Goal: Task Accomplishment & Management: Use online tool/utility

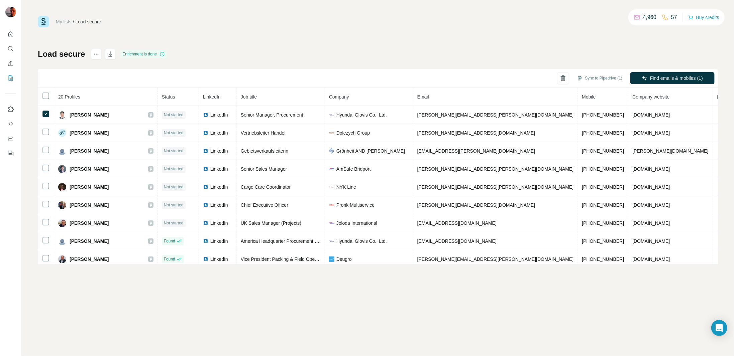
drag, startPoint x: 199, startPoint y: 28, endPoint x: 111, endPoint y: 30, distance: 87.9
click at [199, 29] on div "My lists / Load secure 4,960 57 Buy credits Load secure Enrichment is done Sync…" at bounding box center [378, 140] width 680 height 248
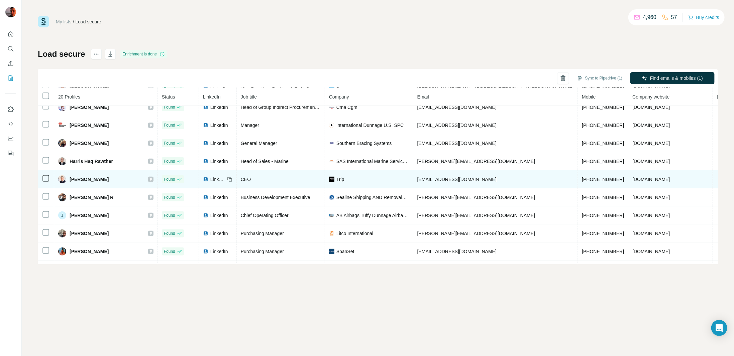
scroll to position [201, 0]
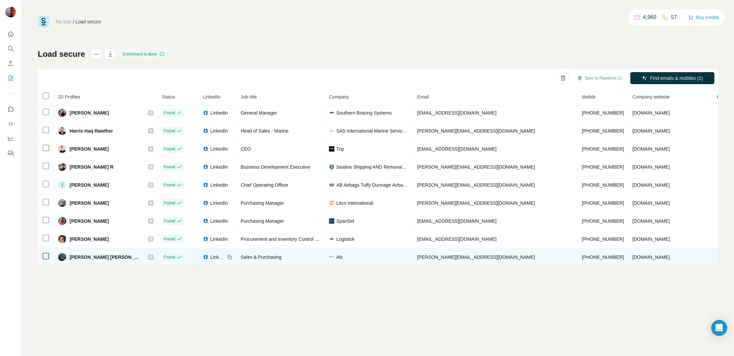
click at [345, 255] on div "Alc" at bounding box center [369, 257] width 80 height 7
click at [339, 255] on span "Alc" at bounding box center [339, 257] width 6 height 7
click at [340, 255] on span "Alc" at bounding box center [339, 257] width 6 height 7
drag, startPoint x: 328, startPoint y: 256, endPoint x: 349, endPoint y: 257, distance: 21.8
click at [347, 256] on td "Alc" at bounding box center [369, 257] width 88 height 18
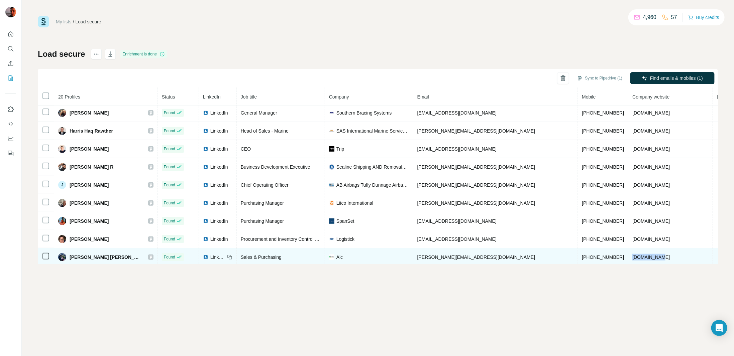
drag, startPoint x: 605, startPoint y: 258, endPoint x: 562, endPoint y: 256, distance: 43.1
click at [628, 256] on td "[DOMAIN_NAME]" at bounding box center [670, 257] width 84 height 18
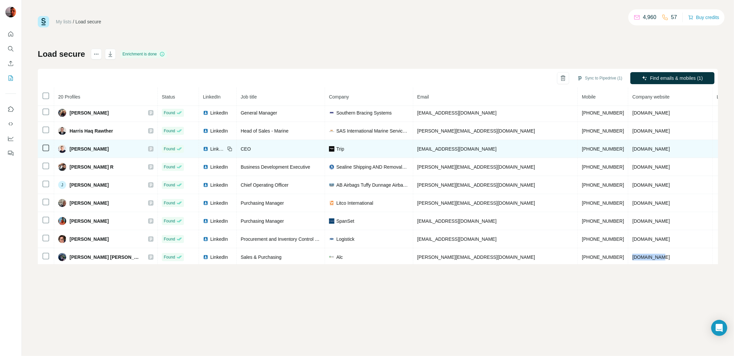
copy span "[DOMAIN_NAME]"
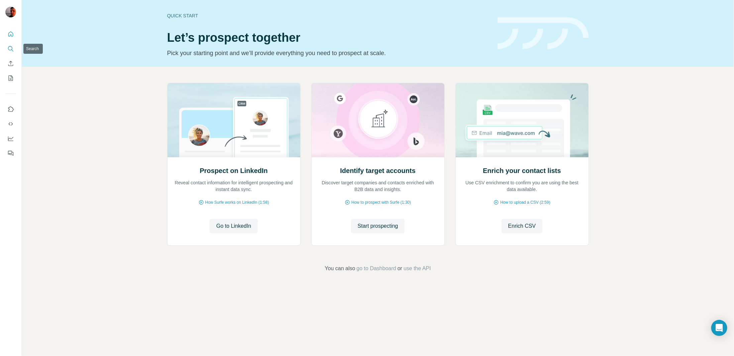
click at [11, 47] on icon "Search" at bounding box center [10, 48] width 7 height 7
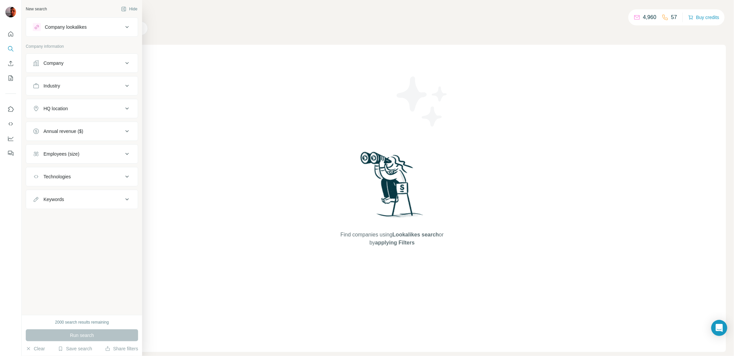
click at [35, 8] on div "New search" at bounding box center [36, 9] width 21 height 6
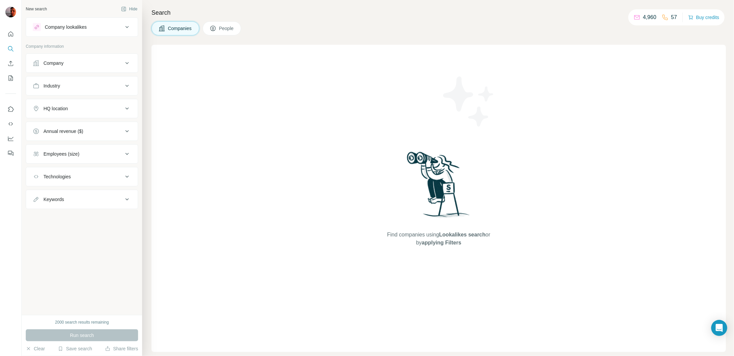
click at [68, 65] on div "Company" at bounding box center [78, 63] width 90 height 7
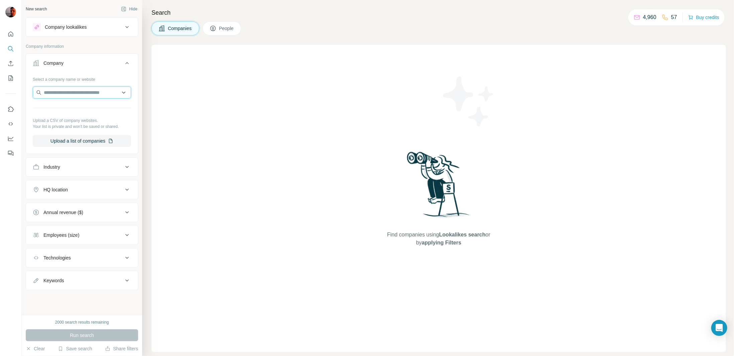
click at [51, 91] on input "text" at bounding box center [82, 93] width 98 height 12
paste input "**********"
type input "**********"
click at [68, 106] on p "Alc" at bounding box center [67, 107] width 32 height 7
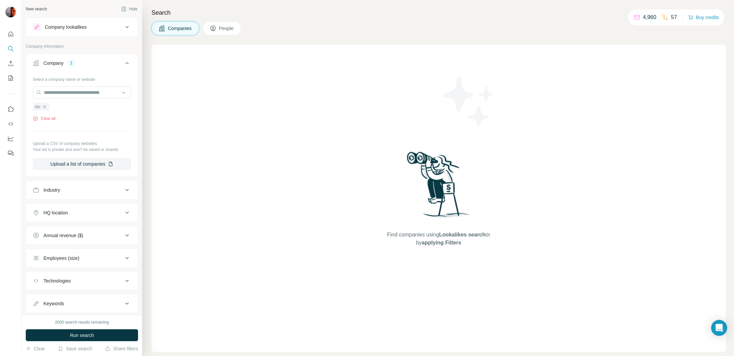
click at [117, 214] on div "HQ location" at bounding box center [78, 213] width 90 height 7
click at [98, 229] on input "text" at bounding box center [82, 230] width 98 height 12
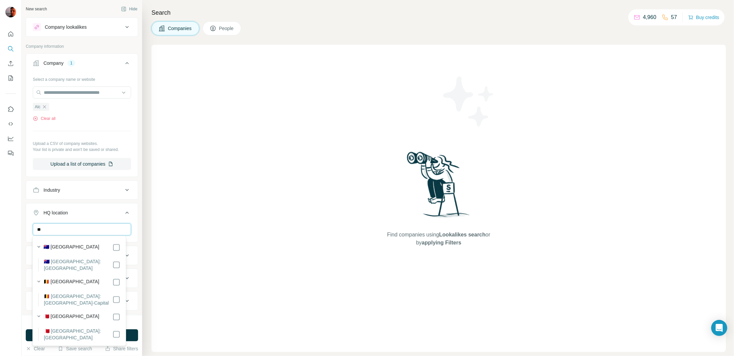
type input "*"
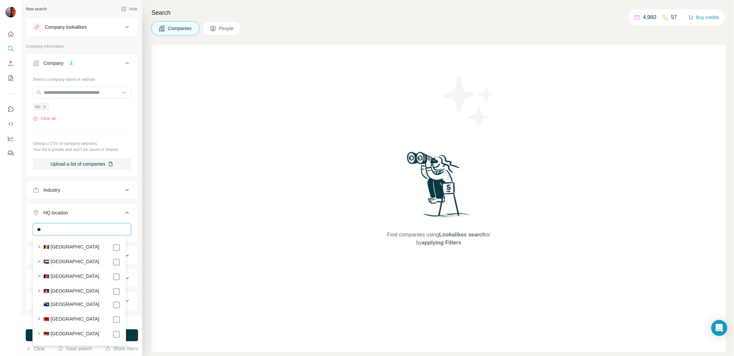
type input "*"
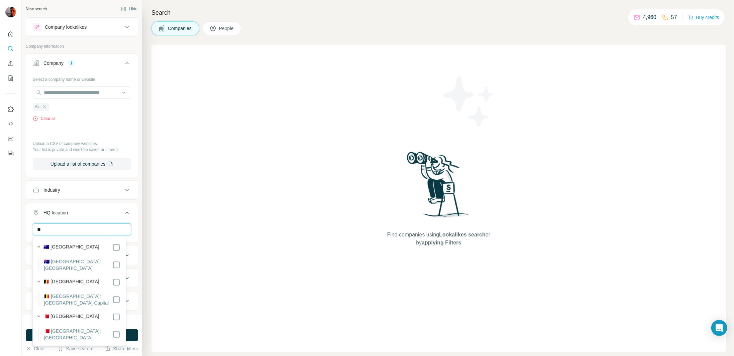
type input "*"
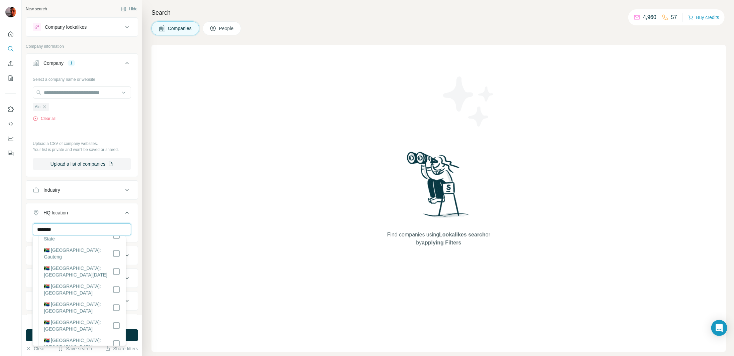
scroll to position [48, 0]
type input "********"
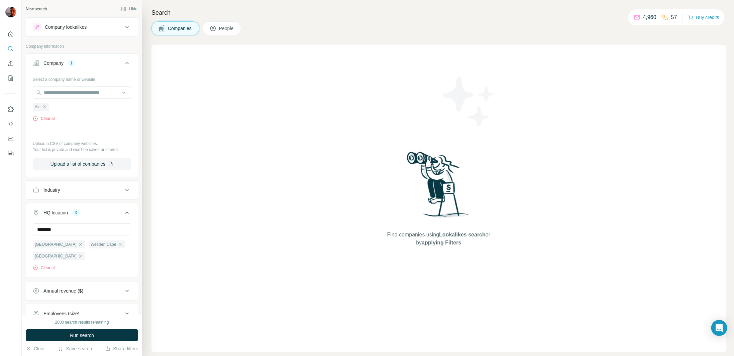
click at [123, 214] on icon at bounding box center [127, 213] width 8 height 8
click at [44, 105] on icon "button" at bounding box center [44, 106] width 5 height 5
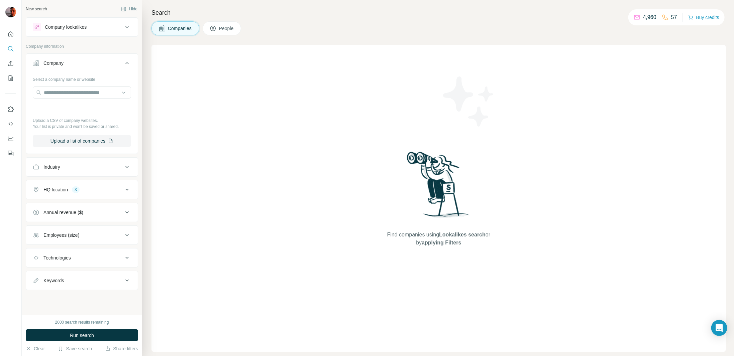
drag, startPoint x: 127, startPoint y: 60, endPoint x: 124, endPoint y: 35, distance: 26.0
click at [127, 59] on icon at bounding box center [127, 63] width 8 height 8
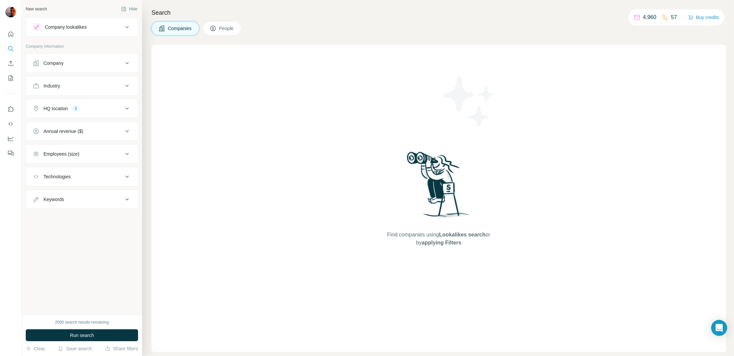
click at [126, 26] on icon at bounding box center [127, 27] width 8 height 8
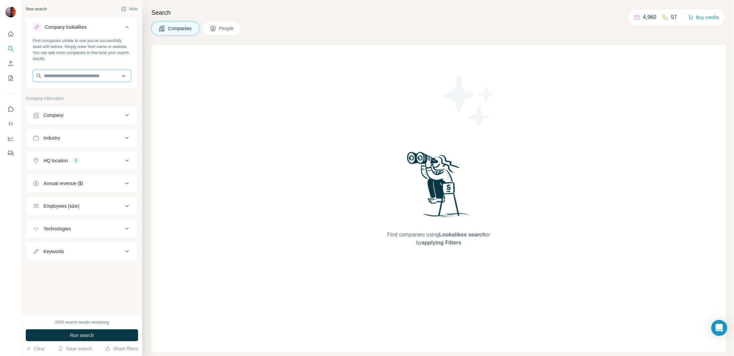
click at [66, 79] on input "text" at bounding box center [82, 76] width 98 height 12
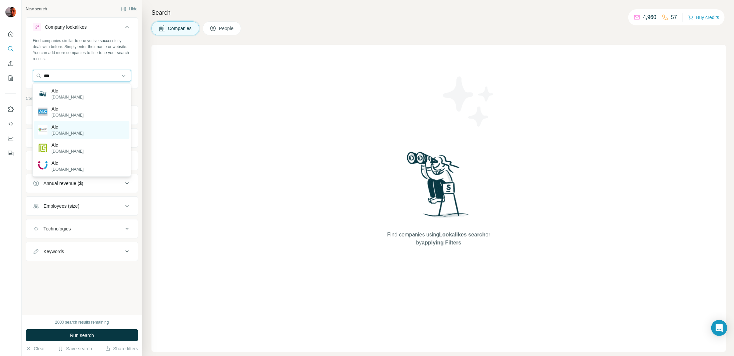
type input "***"
click at [62, 127] on p "Alc" at bounding box center [67, 127] width 32 height 7
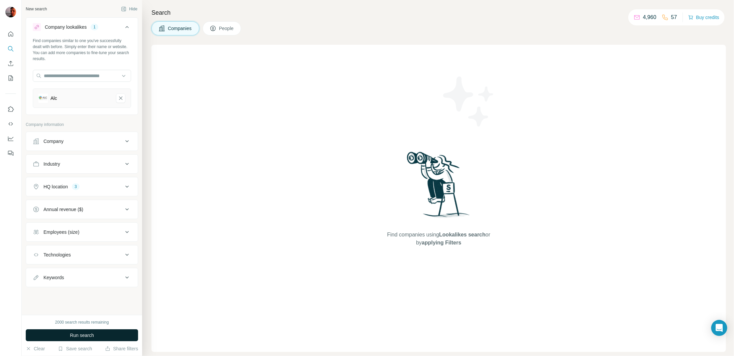
click at [87, 334] on span "Run search" at bounding box center [82, 335] width 24 height 7
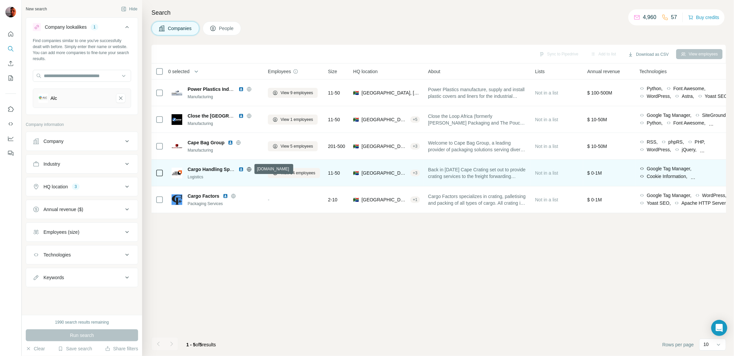
click at [248, 169] on icon at bounding box center [248, 169] width 5 height 5
click at [301, 174] on span "View 34 employees" at bounding box center [297, 173] width 35 height 6
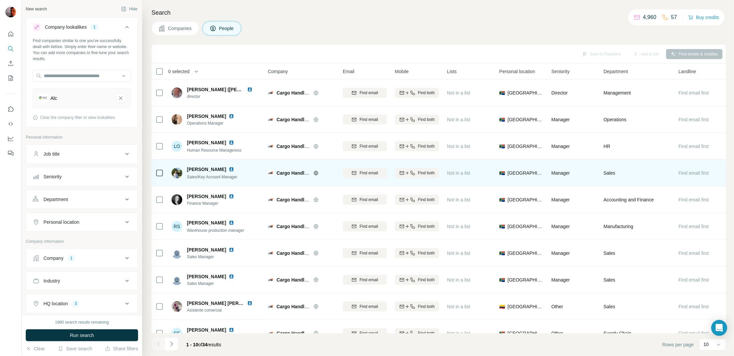
click at [229, 170] on img at bounding box center [231, 169] width 5 height 5
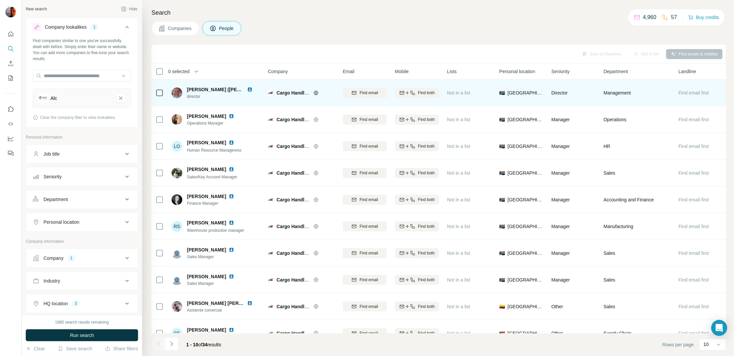
click at [251, 89] on img at bounding box center [249, 89] width 5 height 5
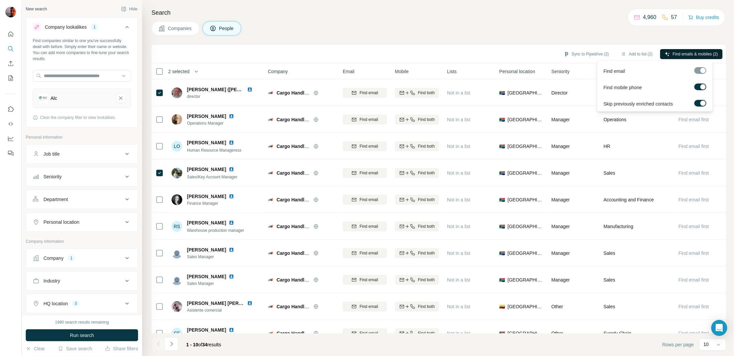
click at [683, 53] on span "Find emails & mobiles (2)" at bounding box center [695, 54] width 45 height 6
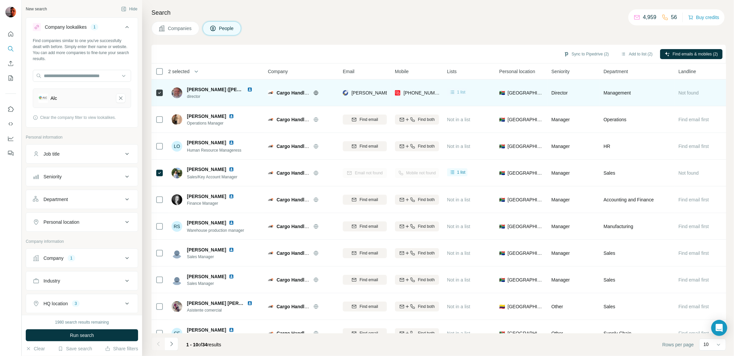
click at [457, 92] on span "1 list" at bounding box center [461, 92] width 8 height 6
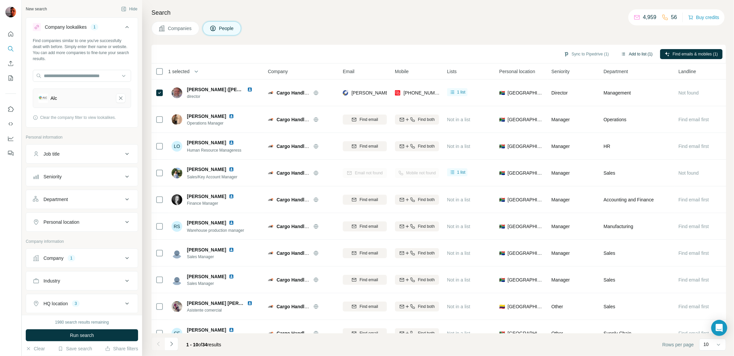
click at [638, 54] on button "Add to list (1)" at bounding box center [636, 54] width 41 height 10
click at [632, 50] on button "Add to list (1)" at bounding box center [636, 54] width 41 height 10
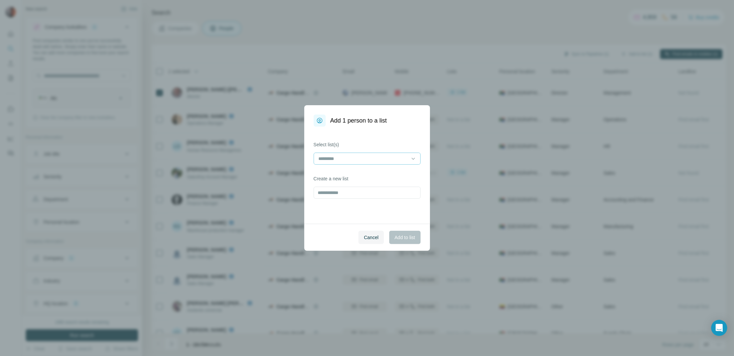
click at [417, 159] on div at bounding box center [367, 159] width 107 height 12
click at [382, 175] on div "Load secure" at bounding box center [367, 173] width 96 height 7
click at [417, 128] on div "Select list(s) Load secure Create a new list" at bounding box center [367, 175] width 126 height 97
click at [411, 234] on button "Add to list" at bounding box center [404, 237] width 31 height 13
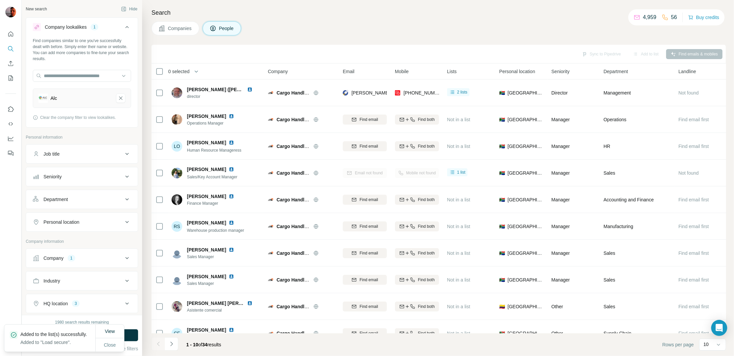
click at [181, 29] on span "Companies" at bounding box center [180, 28] width 24 height 7
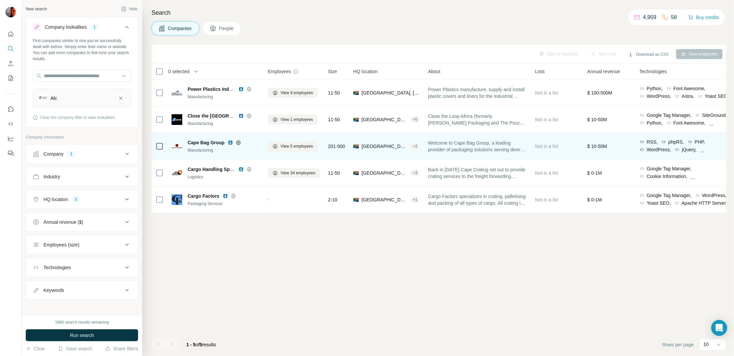
click at [238, 143] on icon at bounding box center [238, 142] width 5 height 5
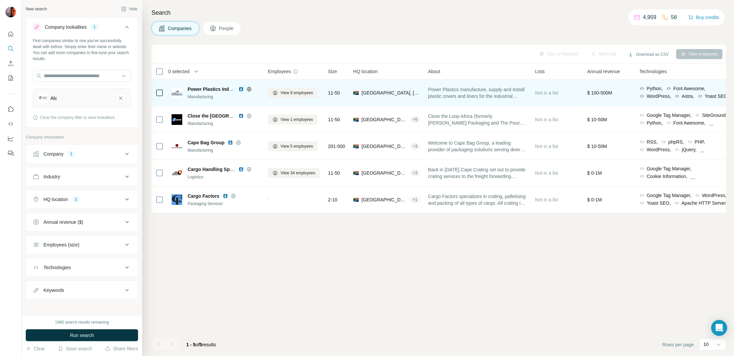
click at [248, 89] on icon at bounding box center [248, 89] width 5 height 5
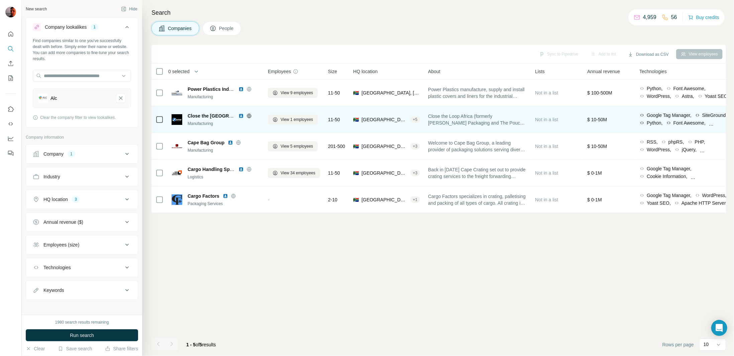
click at [249, 115] on icon at bounding box center [248, 115] width 5 height 5
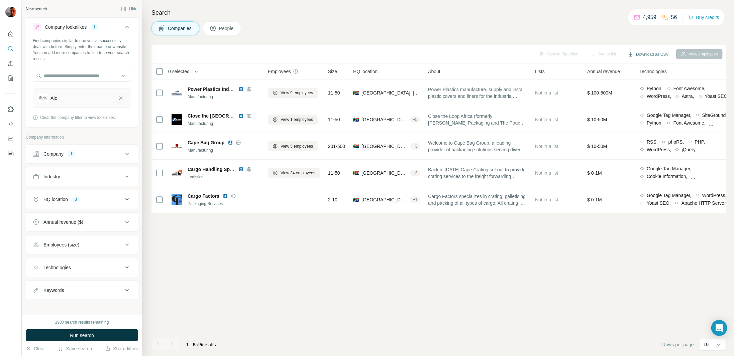
click at [118, 97] on icon "Alc-remove-button" at bounding box center [121, 98] width 6 height 7
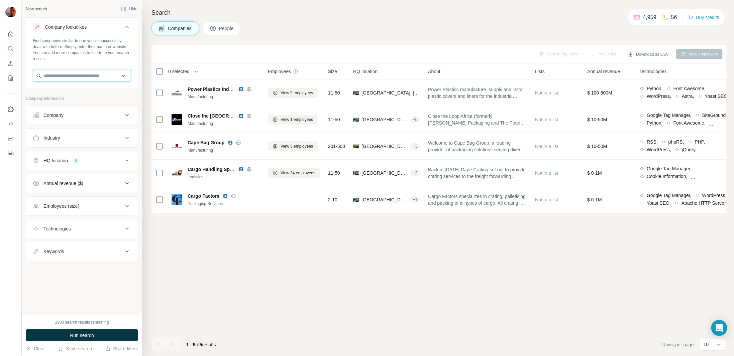
click at [89, 76] on input "text" at bounding box center [82, 76] width 98 height 12
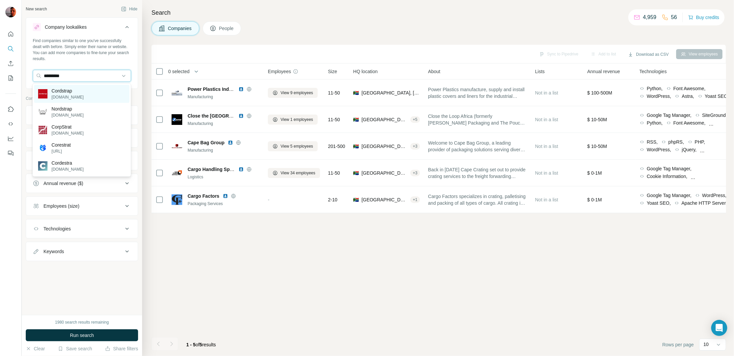
type input "*********"
click at [90, 96] on div "Cordstrap cordstrap.com" at bounding box center [81, 94] width 95 height 18
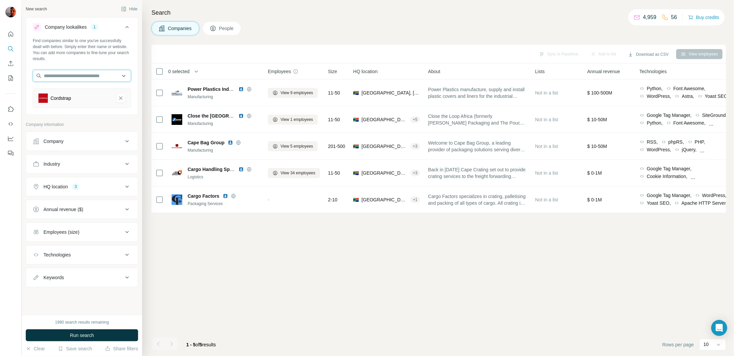
click at [108, 76] on input "text" at bounding box center [82, 76] width 98 height 12
type input "*********"
click at [94, 97] on div "Rothschenk rothschenk.de" at bounding box center [81, 94] width 95 height 18
click at [87, 336] on span "Run search" at bounding box center [82, 335] width 24 height 7
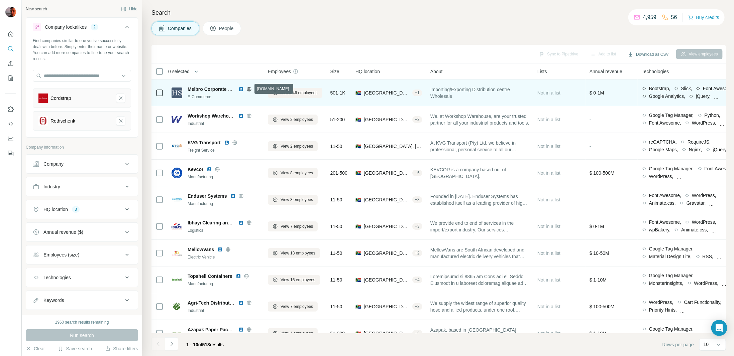
click at [249, 88] on icon at bounding box center [248, 89] width 5 height 5
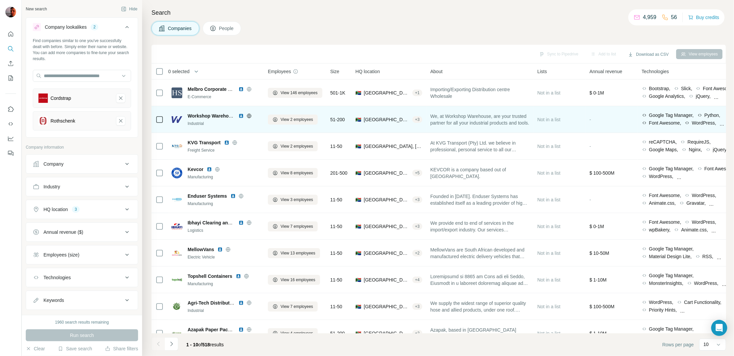
click at [248, 115] on icon at bounding box center [249, 116] width 2 height 4
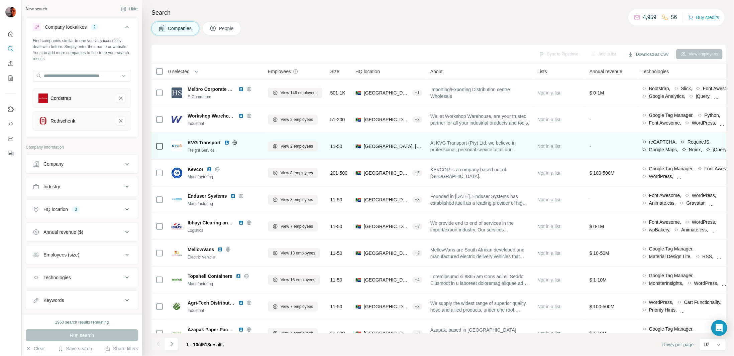
click at [234, 142] on icon at bounding box center [234, 142] width 5 height 5
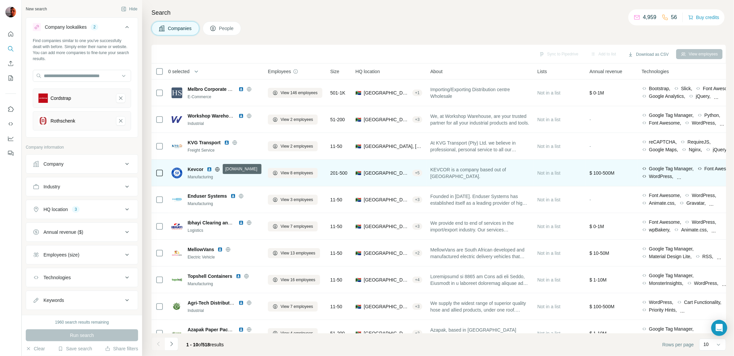
click at [217, 167] on icon at bounding box center [217, 169] width 5 height 5
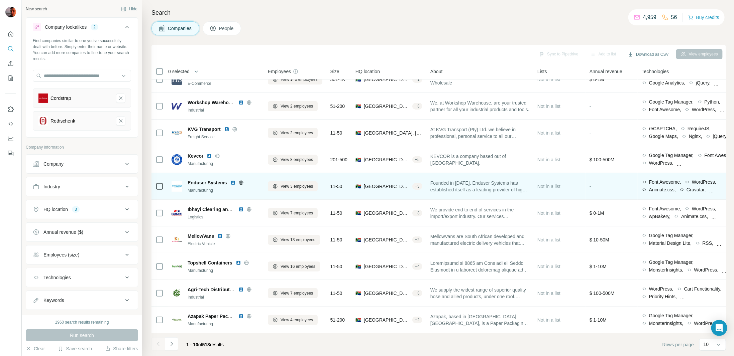
scroll to position [16, 0]
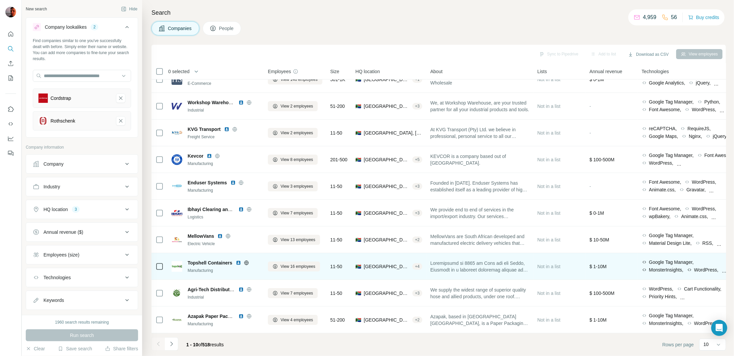
click at [245, 263] on icon at bounding box center [246, 263] width 4 height 0
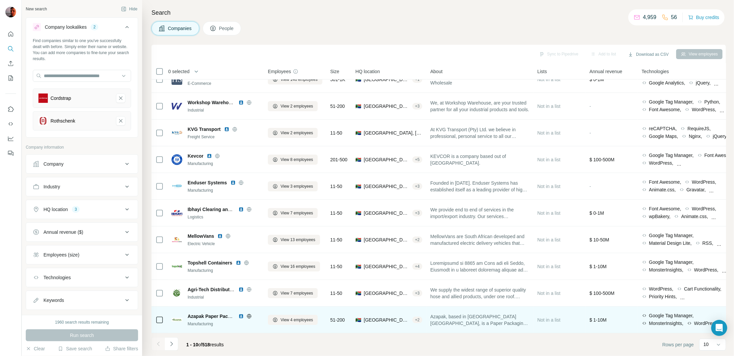
click at [249, 314] on icon at bounding box center [248, 316] width 5 height 5
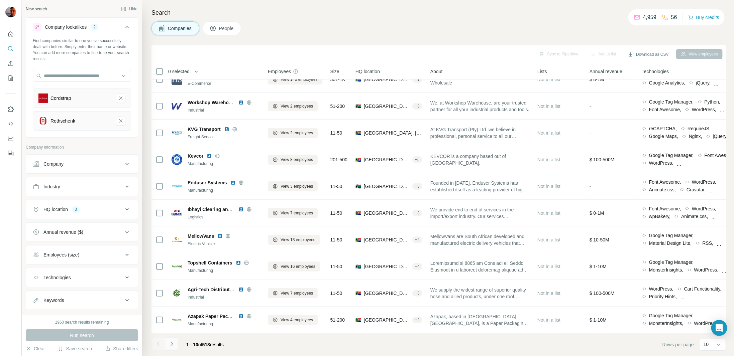
click at [171, 344] on icon "Navigate to next page" at bounding box center [171, 344] width 7 height 7
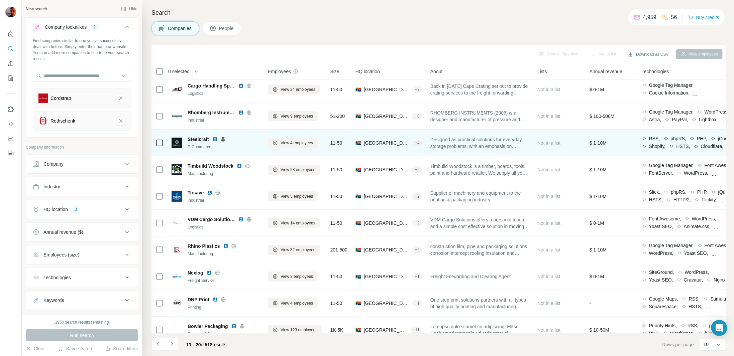
scroll to position [0, 0]
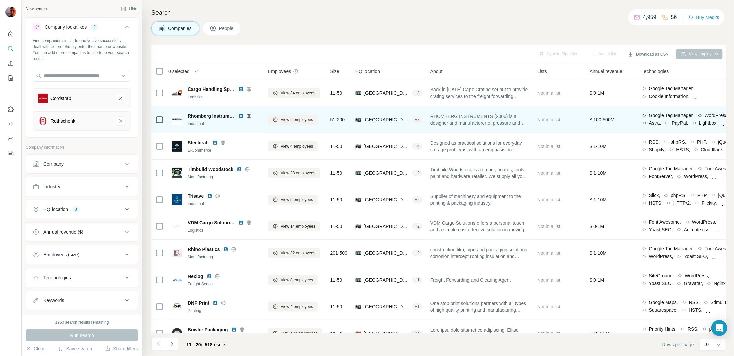
click at [249, 116] on icon at bounding box center [248, 115] width 5 height 5
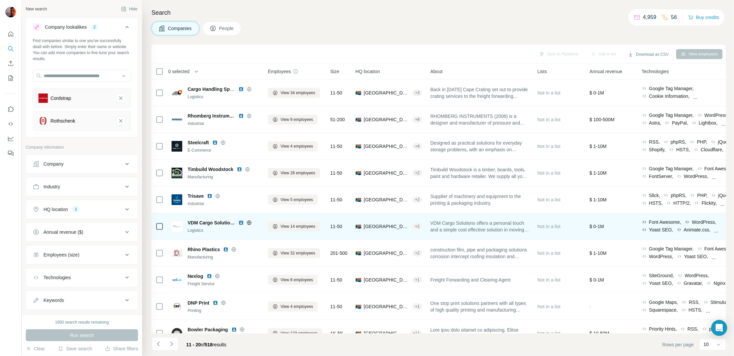
click at [249, 224] on icon at bounding box center [248, 222] width 5 height 5
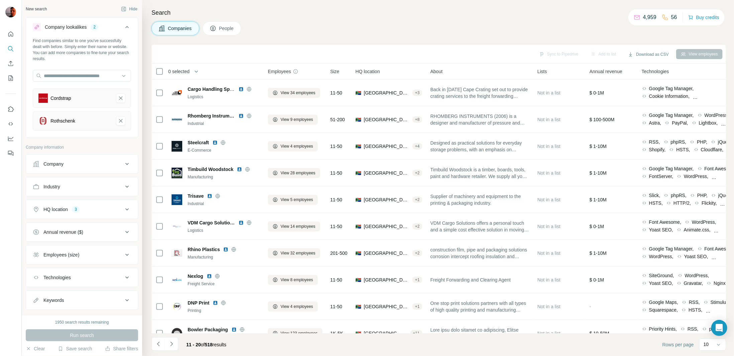
click at [123, 208] on icon at bounding box center [127, 210] width 8 height 8
click at [99, 222] on input "text" at bounding box center [82, 226] width 98 height 12
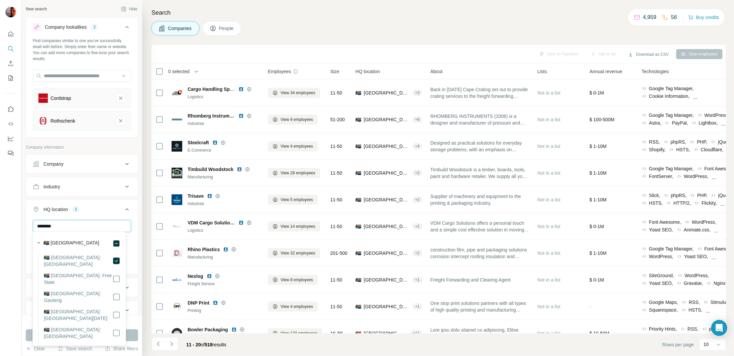
drag, startPoint x: 65, startPoint y: 226, endPoint x: 0, endPoint y: 226, distance: 64.5
click at [0, 226] on div "New search Hide Company lookalikes 2 Find companies similar to one you've succe…" at bounding box center [367, 178] width 734 height 356
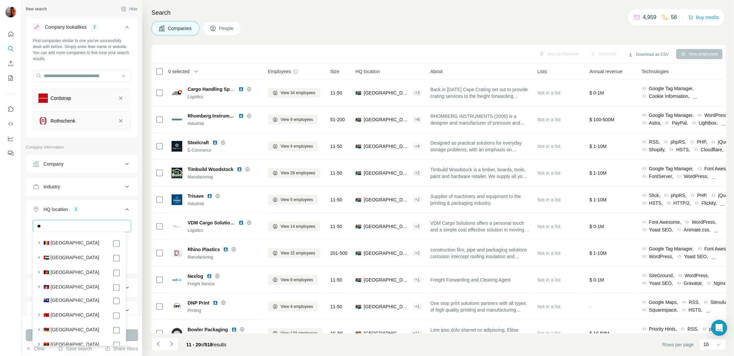
type input "*"
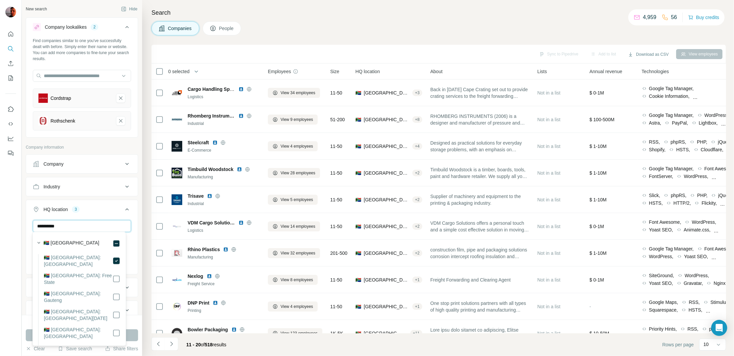
type input "**********"
click at [19, 241] on div at bounding box center [11, 178] width 22 height 356
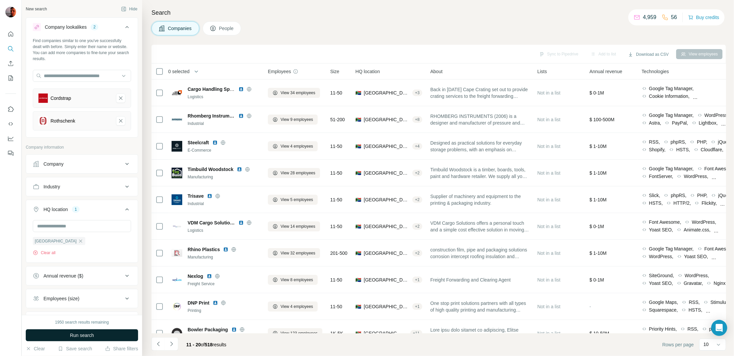
click at [88, 336] on span "Run search" at bounding box center [82, 335] width 24 height 7
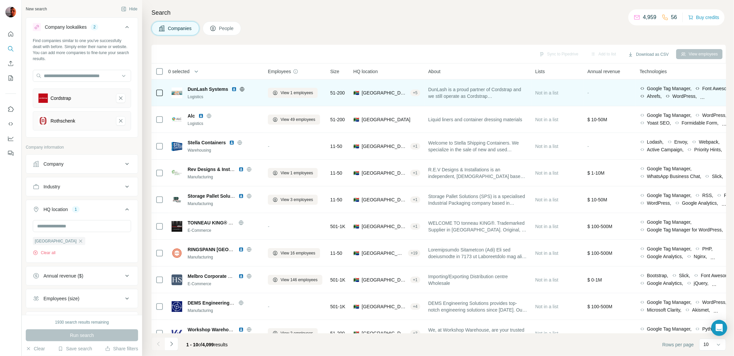
click at [244, 89] on icon at bounding box center [242, 89] width 4 height 4
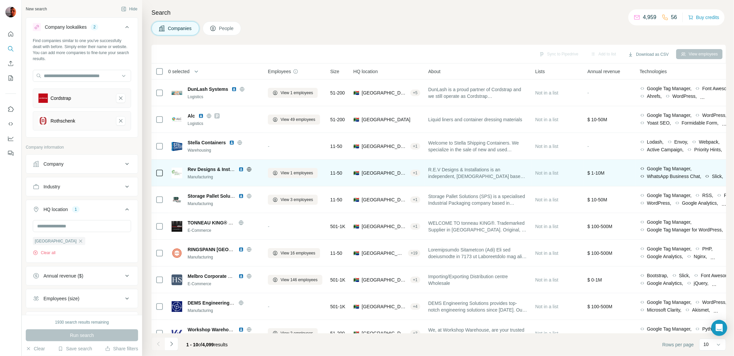
click at [248, 168] on icon at bounding box center [249, 169] width 2 height 4
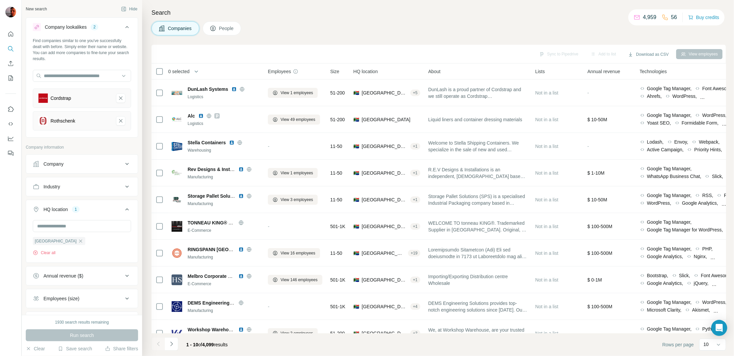
click at [103, 185] on div "Industry" at bounding box center [78, 187] width 90 height 7
drag, startPoint x: 77, startPoint y: 208, endPoint x: 82, endPoint y: 204, distance: 6.7
click at [78, 208] on div at bounding box center [82, 204] width 98 height 12
click at [83, 202] on input at bounding box center [78, 203] width 83 height 7
click at [81, 200] on input at bounding box center [78, 203] width 83 height 7
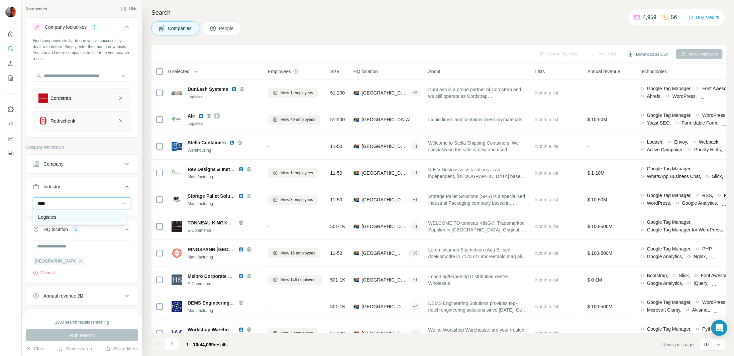
type input "****"
click at [73, 215] on div "Logistics" at bounding box center [79, 217] width 82 height 7
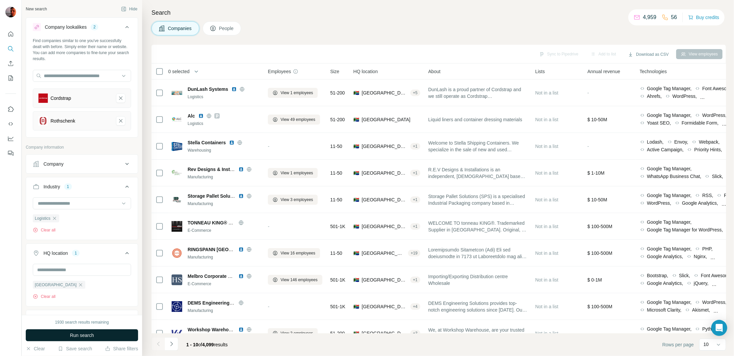
click at [89, 337] on span "Run search" at bounding box center [82, 335] width 24 height 7
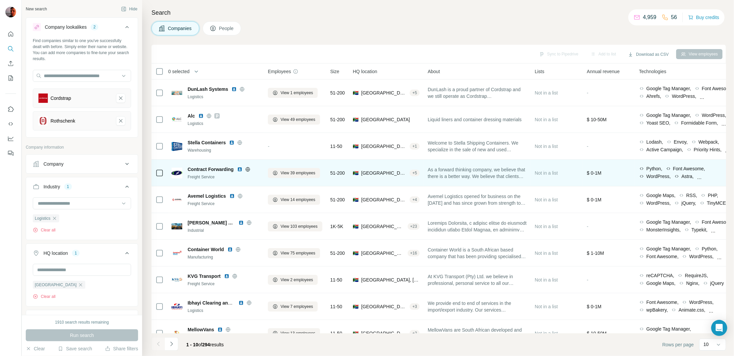
click at [247, 169] on icon at bounding box center [248, 169] width 2 height 4
click at [238, 169] on img at bounding box center [239, 169] width 5 height 5
click at [282, 173] on span "View 39 employees" at bounding box center [297, 173] width 35 height 6
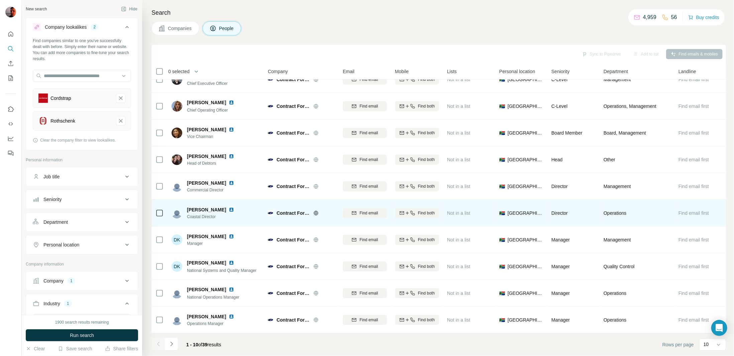
scroll to position [16, 0]
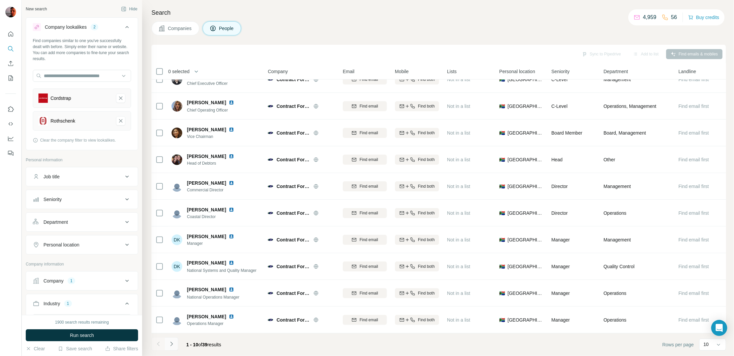
click at [174, 349] on button "Navigate to next page" at bounding box center [171, 344] width 13 height 13
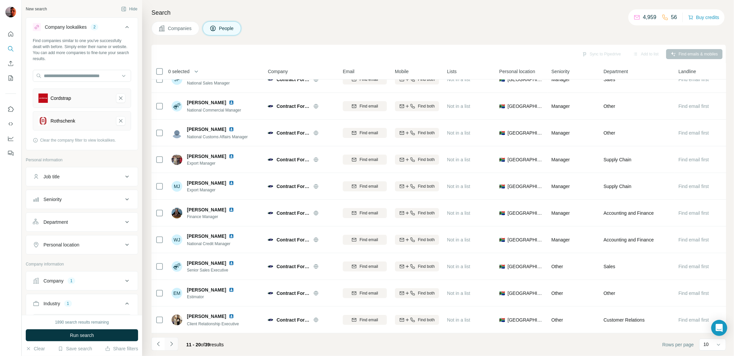
click at [171, 341] on icon "Navigate to next page" at bounding box center [171, 344] width 7 height 7
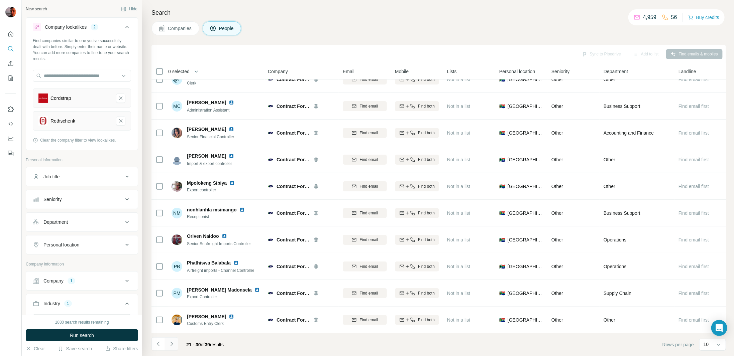
click at [172, 342] on icon "Navigate to next page" at bounding box center [171, 344] width 7 height 7
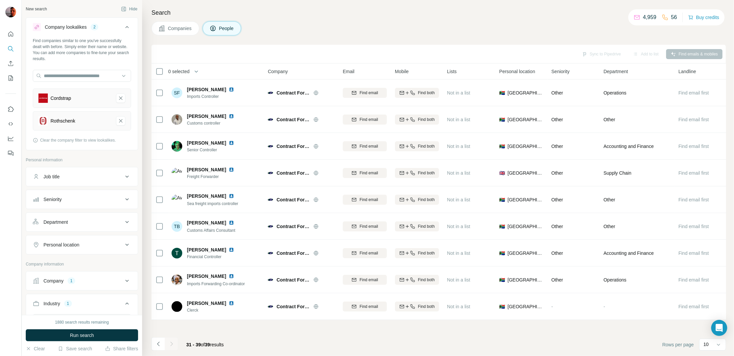
scroll to position [0, 0]
click at [155, 343] on icon "Navigate to previous page" at bounding box center [158, 344] width 7 height 7
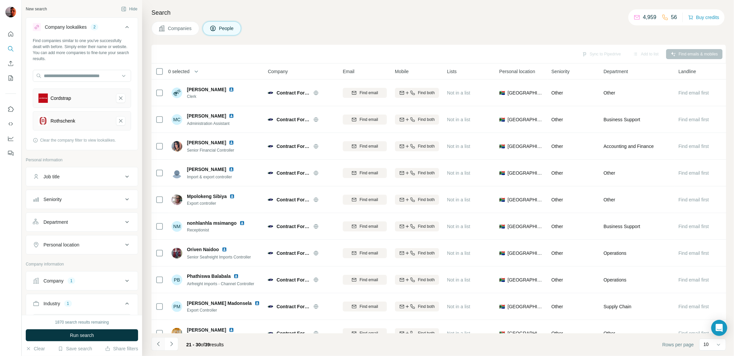
click at [154, 343] on button "Navigate to previous page" at bounding box center [157, 344] width 13 height 13
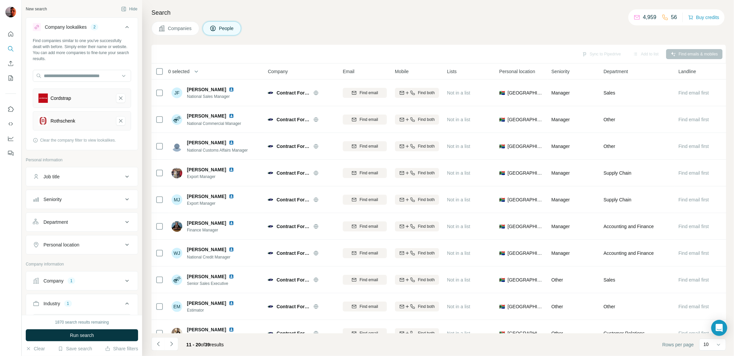
click at [160, 345] on icon "Navigate to previous page" at bounding box center [158, 344] width 7 height 7
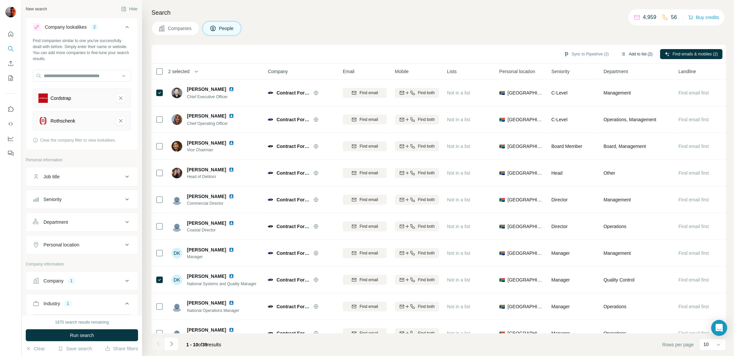
click at [635, 54] on button "Add to list (2)" at bounding box center [636, 54] width 41 height 10
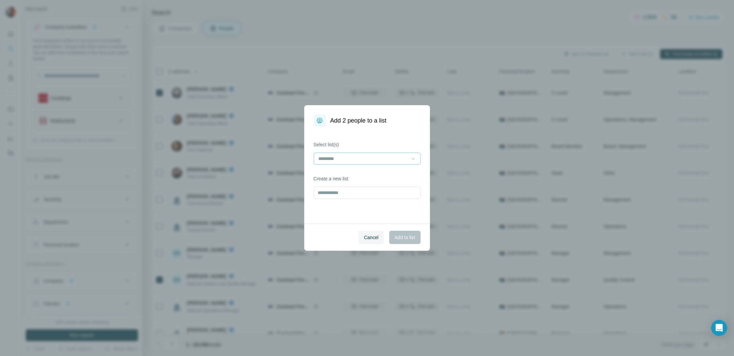
click at [411, 158] on icon at bounding box center [413, 158] width 7 height 7
click at [380, 177] on div "Load secure" at bounding box center [367, 174] width 104 height 12
click at [414, 218] on div "Select list(s) Load secure Create a new list" at bounding box center [367, 175] width 126 height 97
click at [411, 237] on span "Add to list" at bounding box center [404, 237] width 20 height 7
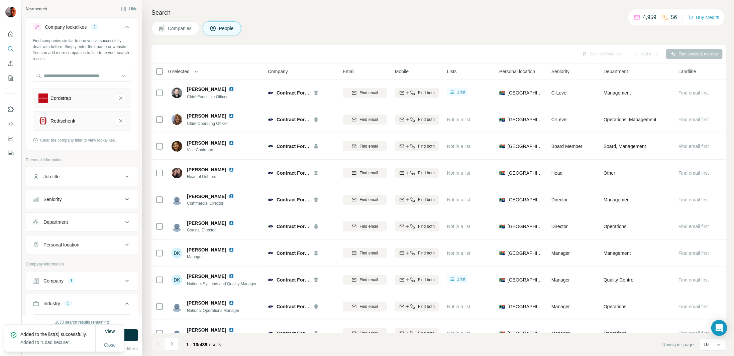
click at [174, 30] on span "Companies" at bounding box center [180, 28] width 24 height 7
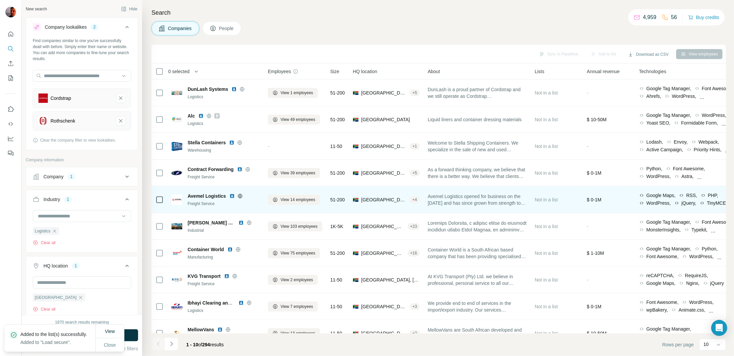
click at [241, 196] on icon at bounding box center [239, 196] width 5 height 5
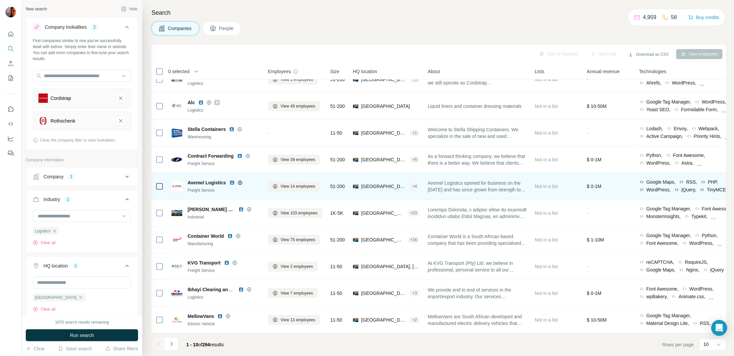
scroll to position [16, 0]
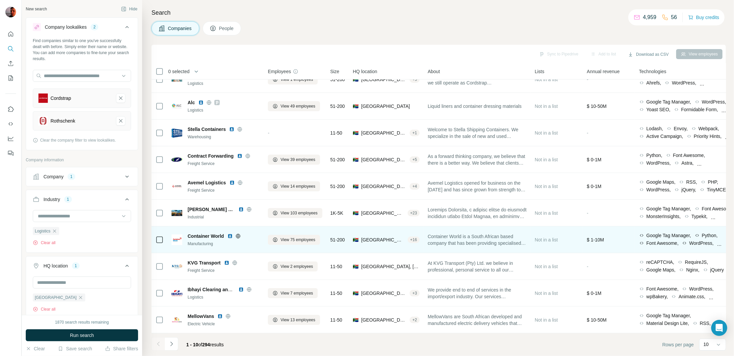
click at [239, 234] on icon at bounding box center [237, 236] width 5 height 5
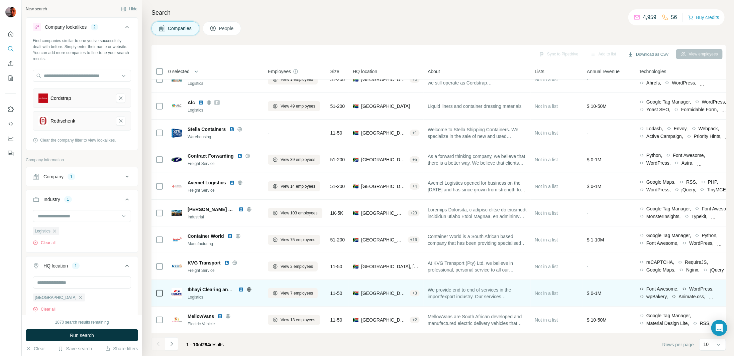
click at [249, 287] on icon at bounding box center [248, 289] width 5 height 5
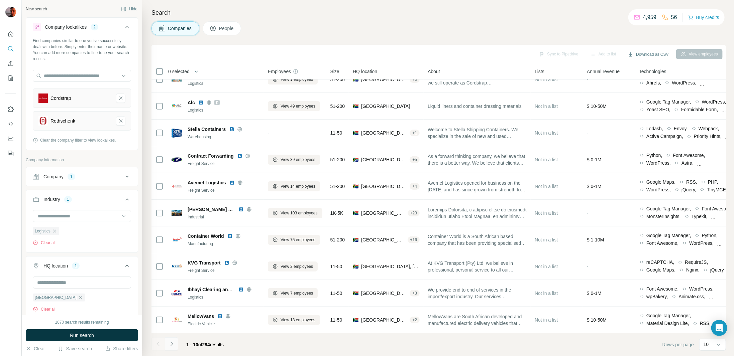
click at [175, 345] on button "Navigate to next page" at bounding box center [171, 344] width 13 height 13
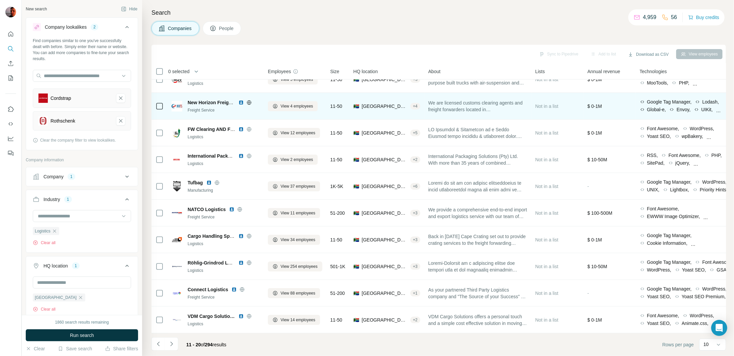
click at [249, 100] on icon at bounding box center [248, 102] width 5 height 5
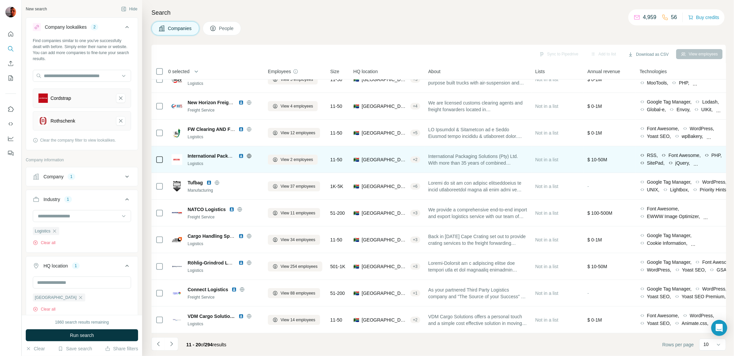
click at [249, 154] on icon at bounding box center [249, 156] width 2 height 4
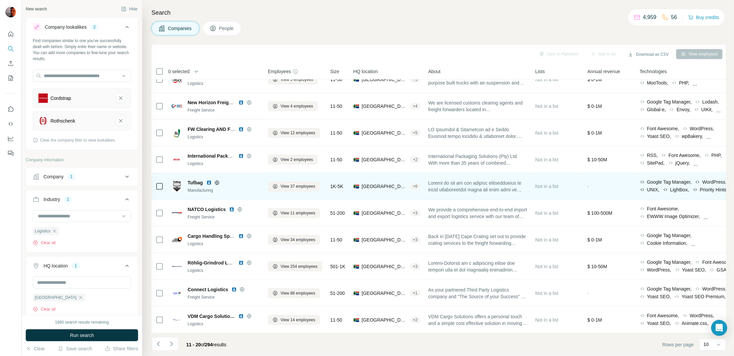
click at [216, 180] on icon at bounding box center [216, 182] width 5 height 5
click at [307, 184] on span "View 37 employees" at bounding box center [297, 187] width 35 height 6
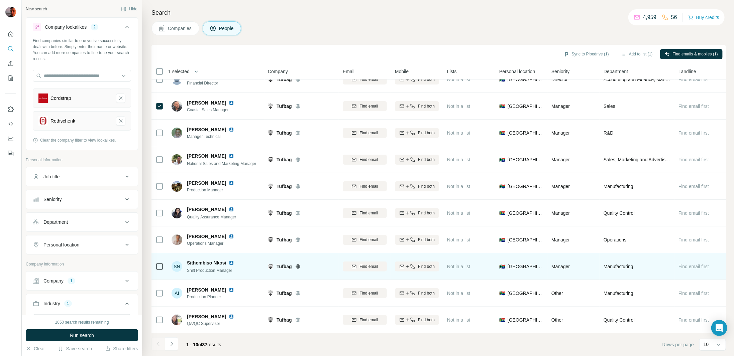
scroll to position [16, 0]
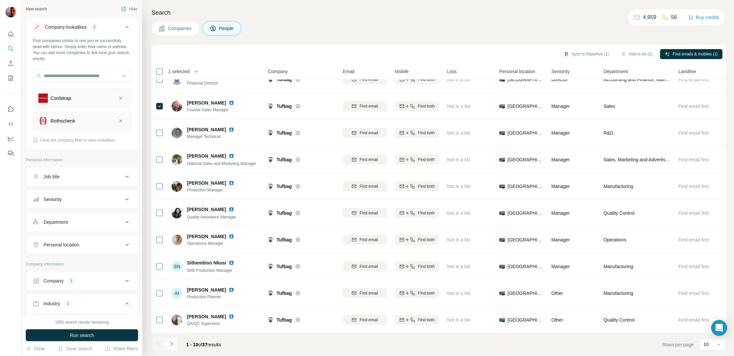
click at [174, 346] on icon "Navigate to next page" at bounding box center [171, 344] width 7 height 7
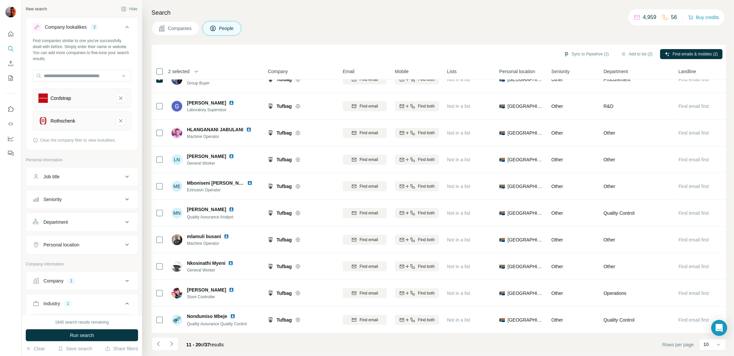
click at [169, 345] on icon "Navigate to next page" at bounding box center [171, 344] width 7 height 7
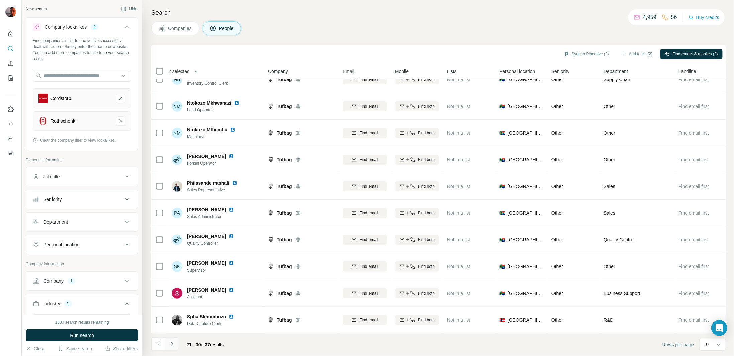
click at [171, 342] on icon "Navigate to next page" at bounding box center [171, 344] width 7 height 7
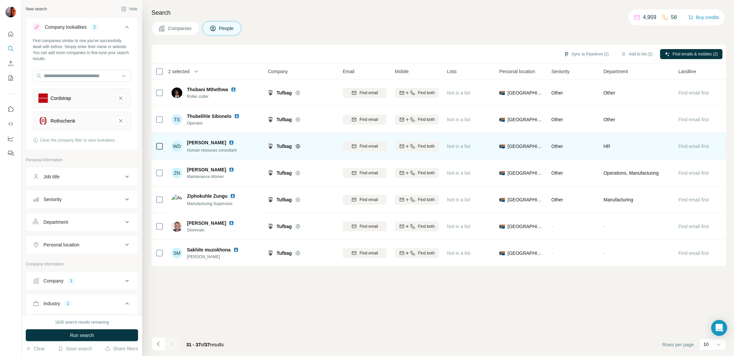
scroll to position [0, 0]
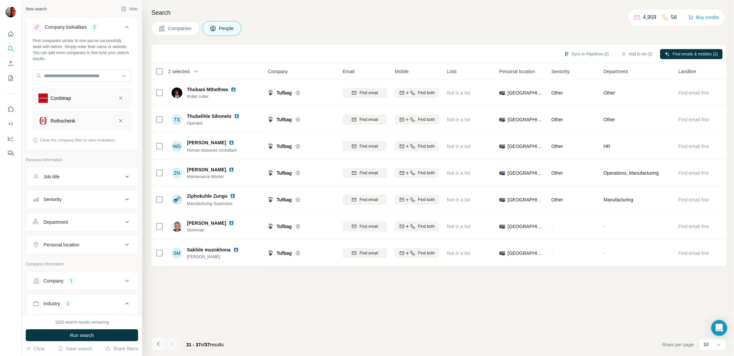
click at [158, 340] on button "Navigate to previous page" at bounding box center [157, 344] width 13 height 13
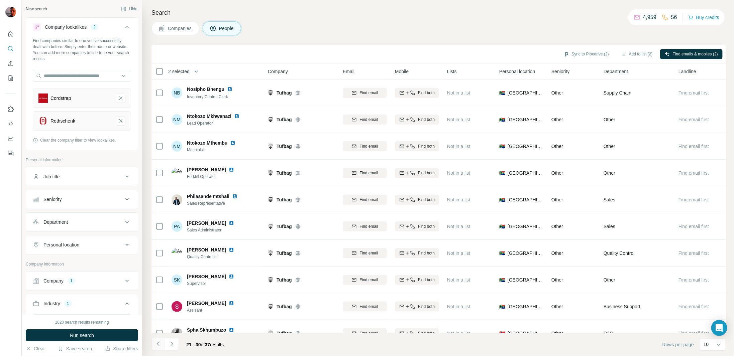
click at [158, 340] on button "Navigate to previous page" at bounding box center [157, 344] width 13 height 13
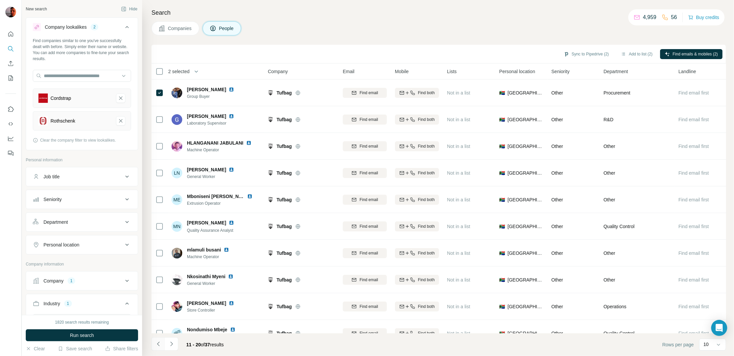
click at [158, 340] on button "Navigate to previous page" at bounding box center [157, 344] width 13 height 13
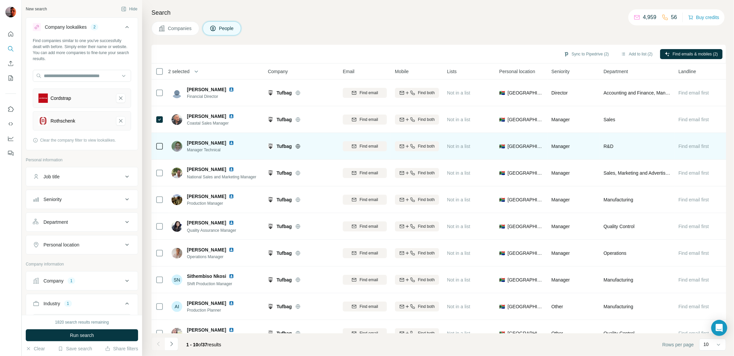
click at [229, 141] on img at bounding box center [231, 142] width 5 height 5
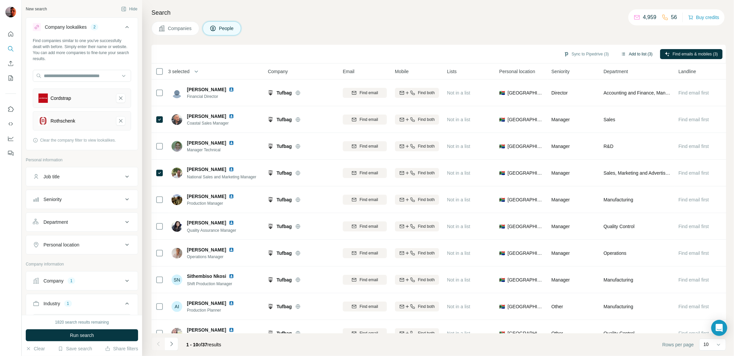
click at [634, 53] on button "Add to list (3)" at bounding box center [636, 54] width 41 height 10
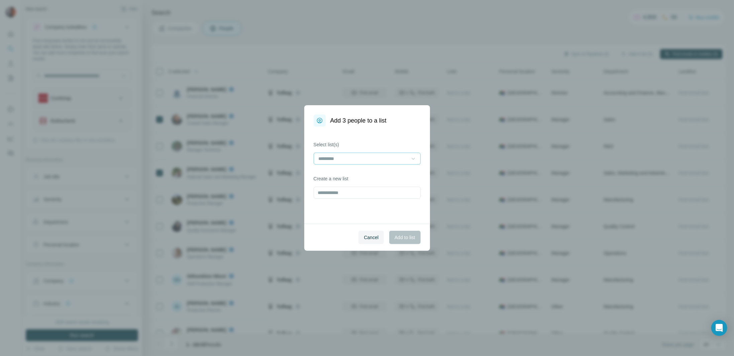
click at [413, 159] on icon at bounding box center [412, 159] width 3 height 2
click at [359, 173] on div "Load secure" at bounding box center [367, 173] width 96 height 7
click at [411, 239] on span "Add to list" at bounding box center [404, 237] width 20 height 7
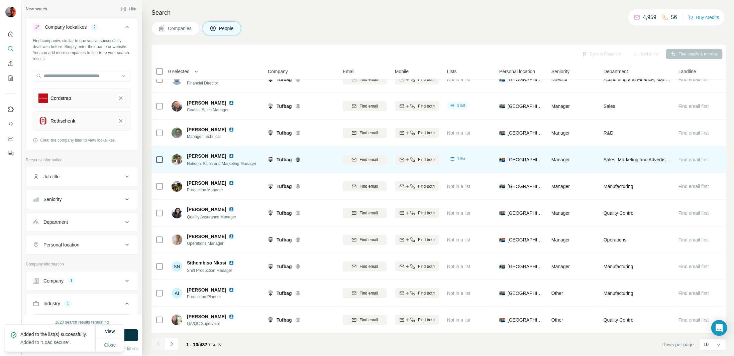
scroll to position [16, 0]
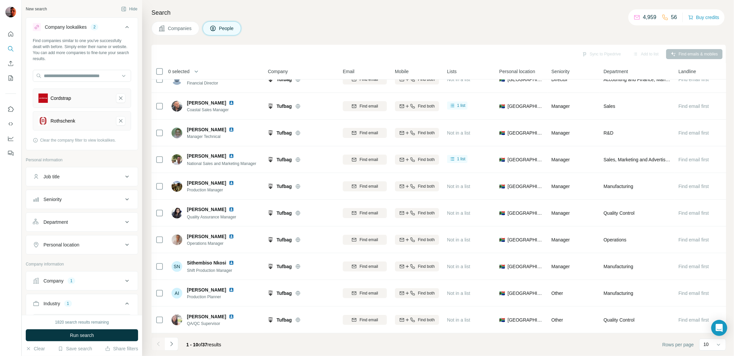
click at [186, 29] on span "Companies" at bounding box center [180, 28] width 24 height 7
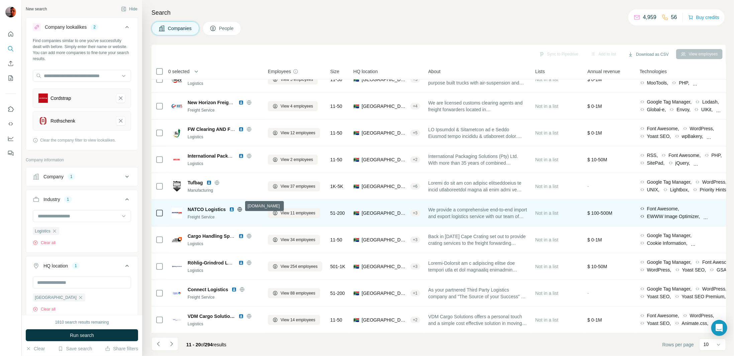
click at [239, 207] on icon at bounding box center [239, 209] width 5 height 5
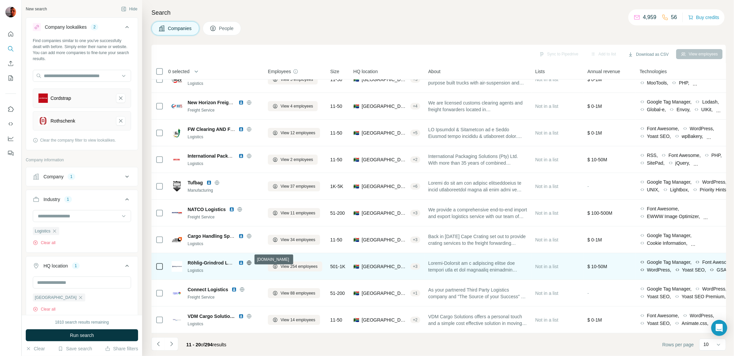
click at [249, 261] on icon at bounding box center [249, 263] width 2 height 4
click at [289, 264] on span "View 254 employees" at bounding box center [298, 267] width 37 height 6
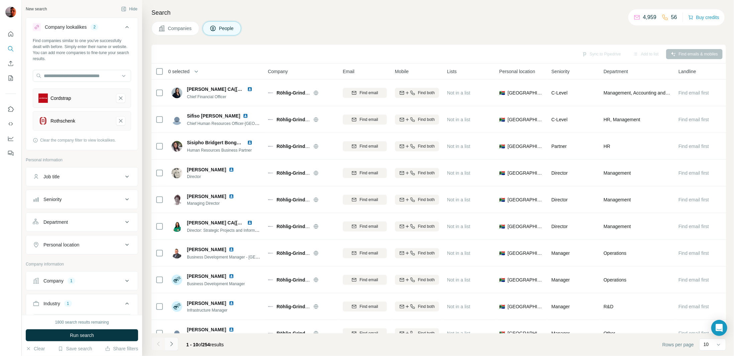
click at [171, 344] on icon "Navigate to next page" at bounding box center [171, 344] width 7 height 7
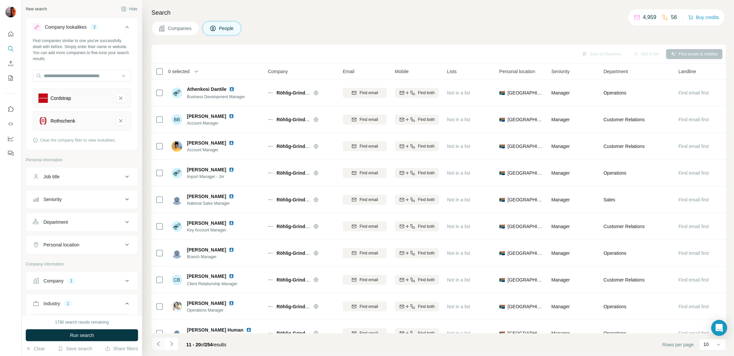
click at [160, 344] on icon "Navigate to previous page" at bounding box center [158, 344] width 7 height 7
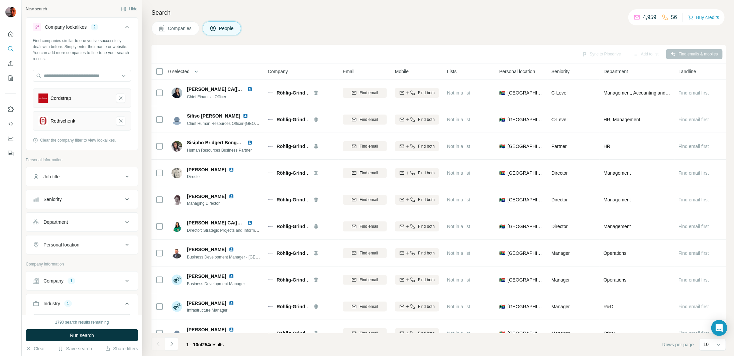
click at [161, 344] on div at bounding box center [157, 344] width 13 height 13
click at [178, 23] on button "Companies" at bounding box center [175, 28] width 48 height 14
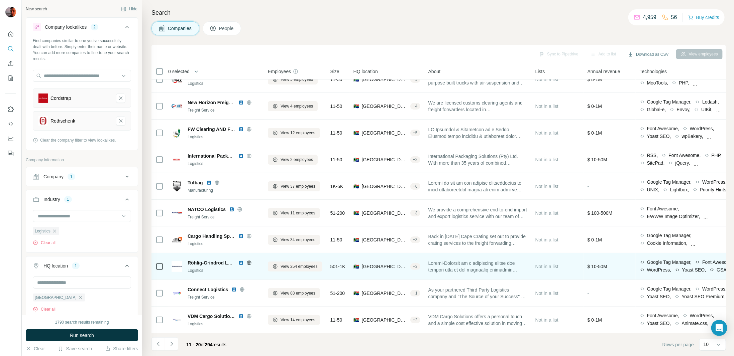
scroll to position [16, 0]
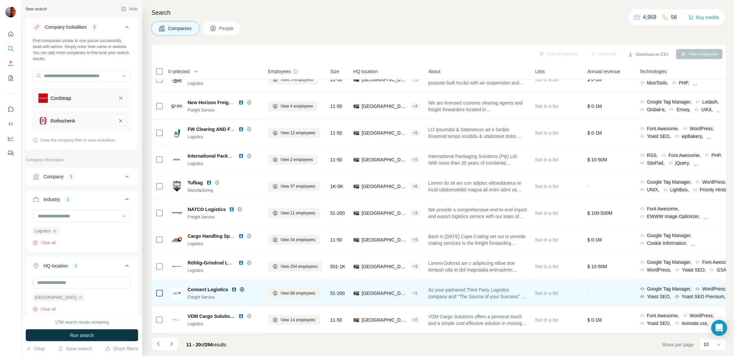
click at [241, 287] on icon at bounding box center [241, 289] width 5 height 5
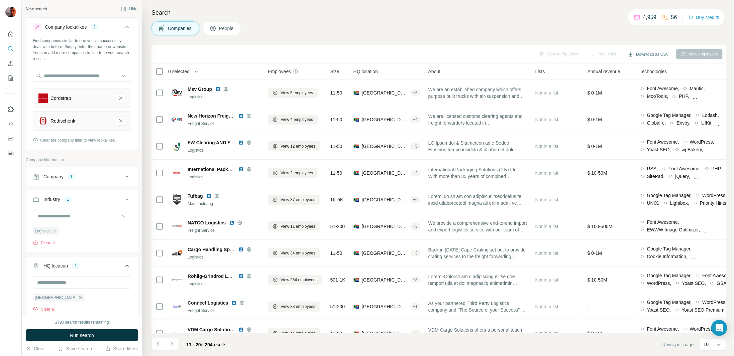
scroll to position [16, 0]
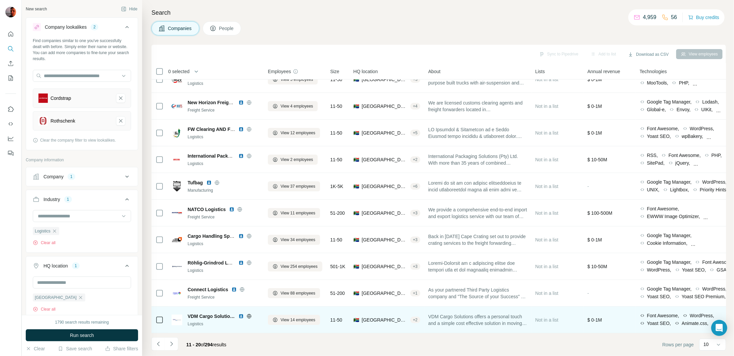
click at [250, 316] on icon at bounding box center [249, 316] width 4 height 0
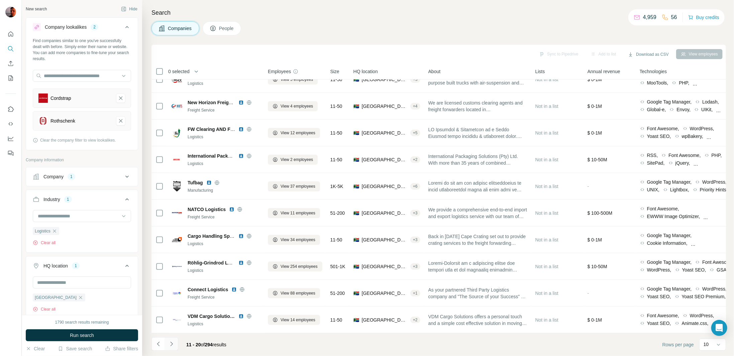
click at [173, 346] on icon "Navigate to next page" at bounding box center [171, 344] width 7 height 7
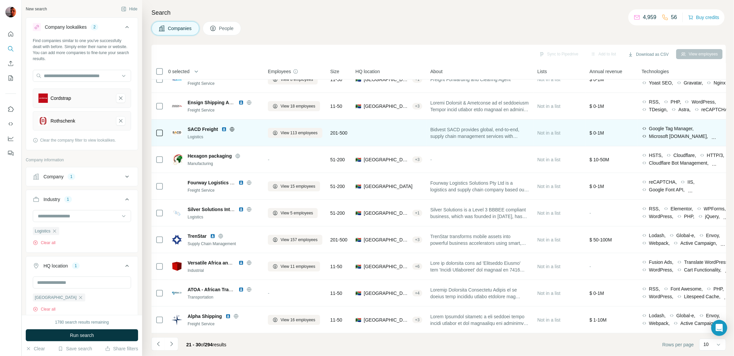
scroll to position [0, 0]
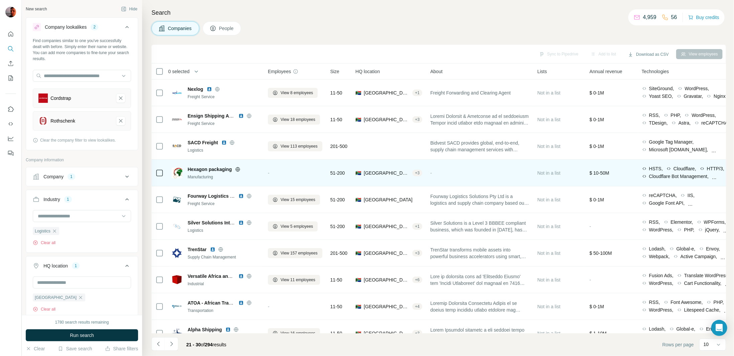
click at [237, 169] on icon at bounding box center [237, 169] width 5 height 5
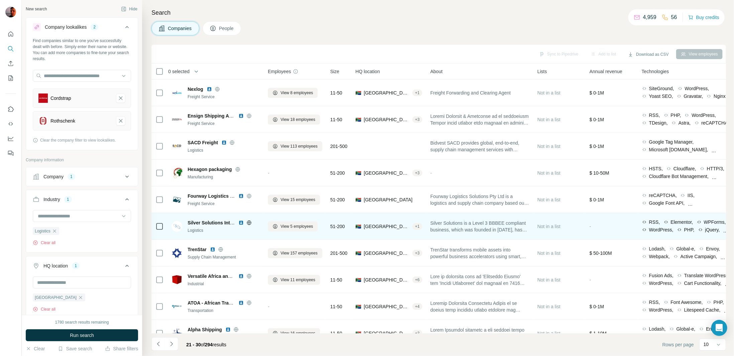
click at [249, 221] on icon at bounding box center [249, 223] width 4 height 4
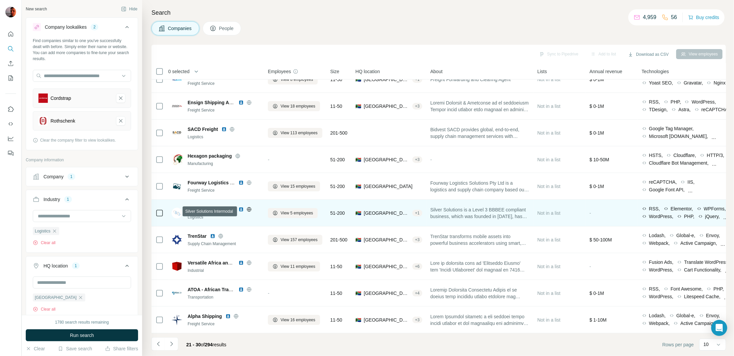
scroll to position [16, 0]
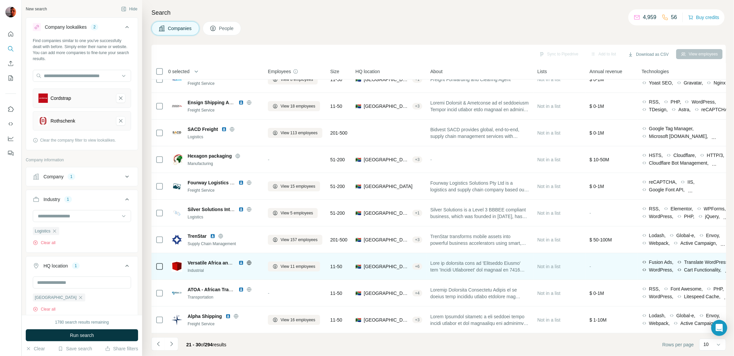
click at [251, 261] on icon at bounding box center [249, 263] width 4 height 4
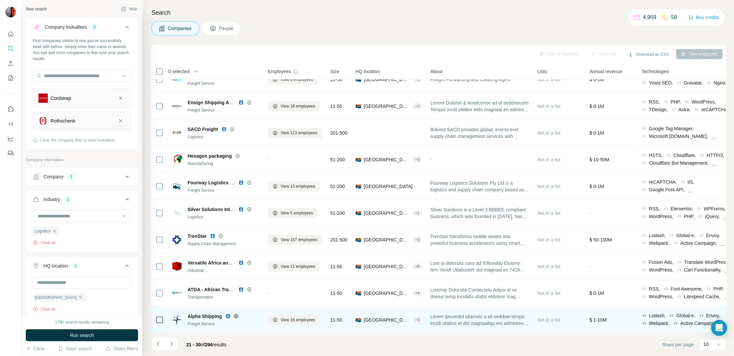
click at [235, 314] on icon at bounding box center [235, 316] width 5 height 5
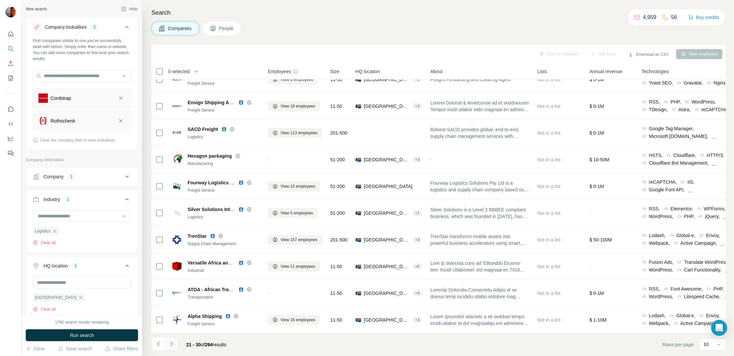
click at [176, 345] on button "Navigate to next page" at bounding box center [171, 344] width 13 height 13
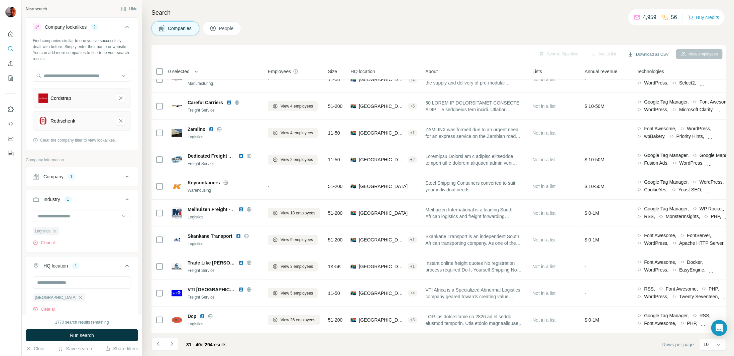
scroll to position [0, 0]
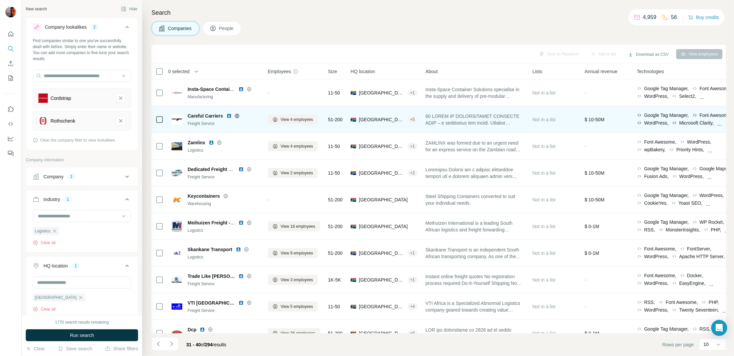
click at [237, 115] on icon at bounding box center [236, 115] width 5 height 5
click at [230, 115] on img at bounding box center [228, 115] width 5 height 5
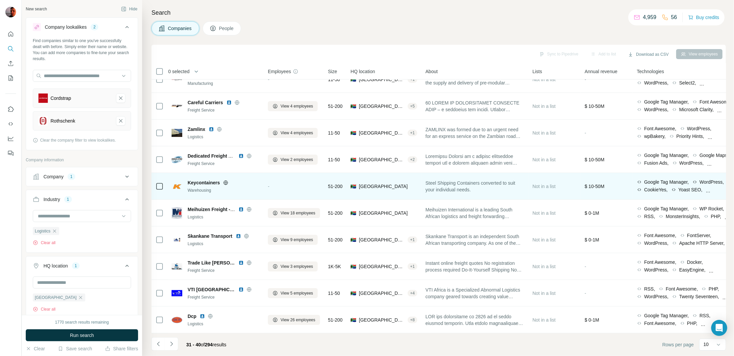
scroll to position [16, 0]
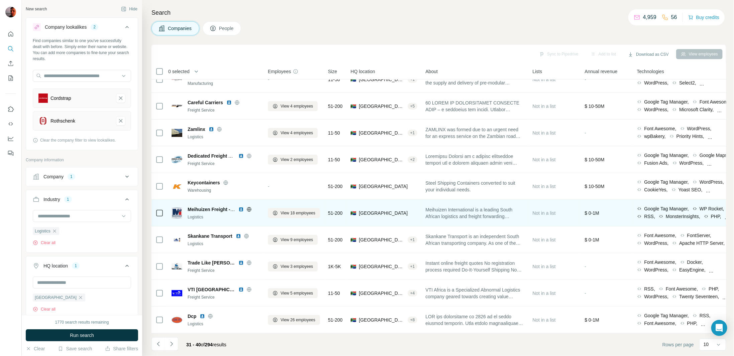
click at [252, 207] on div at bounding box center [248, 209] width 21 height 5
click at [250, 207] on icon at bounding box center [248, 209] width 5 height 5
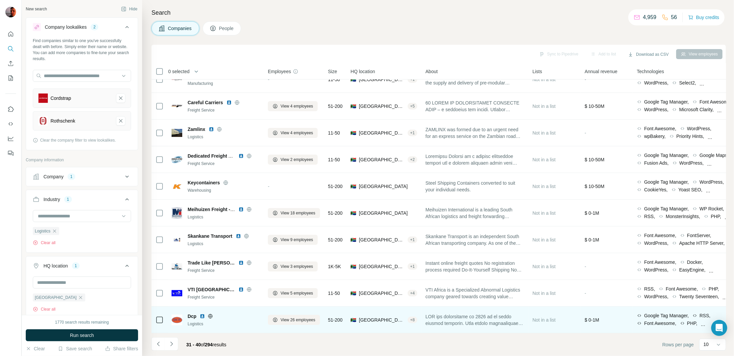
click at [210, 314] on icon at bounding box center [210, 316] width 5 height 5
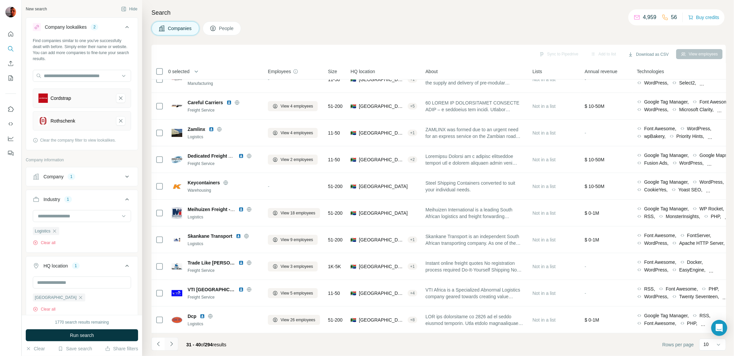
click at [172, 348] on button "Navigate to next page" at bounding box center [171, 344] width 13 height 13
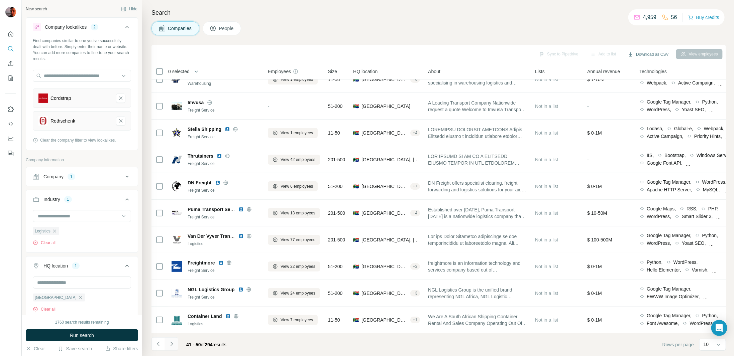
click at [177, 347] on button "Navigate to next page" at bounding box center [171, 344] width 13 height 13
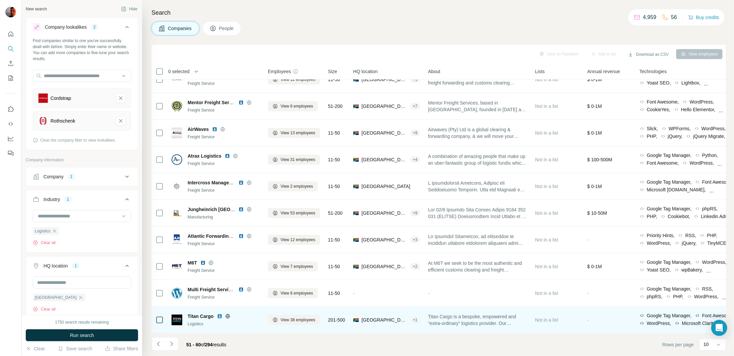
click at [227, 314] on icon at bounding box center [227, 316] width 5 height 5
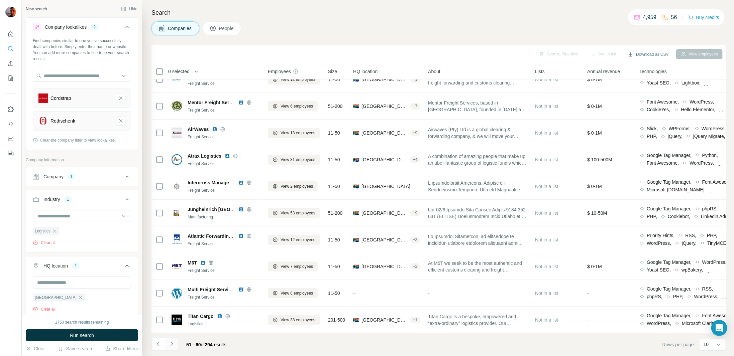
click at [174, 348] on button "Navigate to next page" at bounding box center [171, 344] width 13 height 13
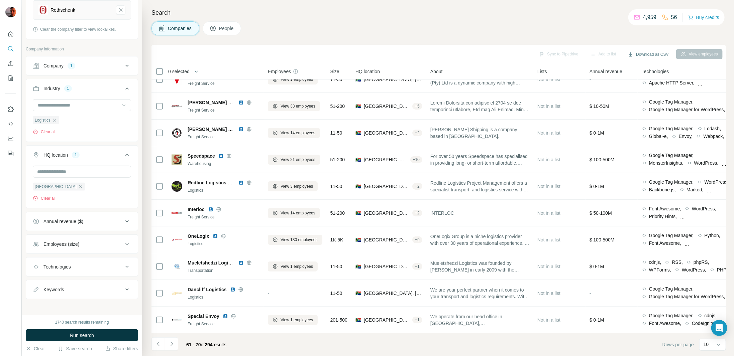
scroll to position [111, 0]
click at [98, 265] on div "Technologies" at bounding box center [78, 267] width 90 height 7
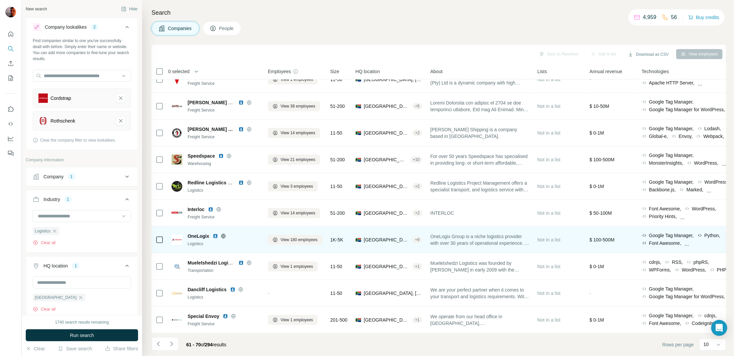
click at [222, 234] on icon at bounding box center [223, 236] width 2 height 4
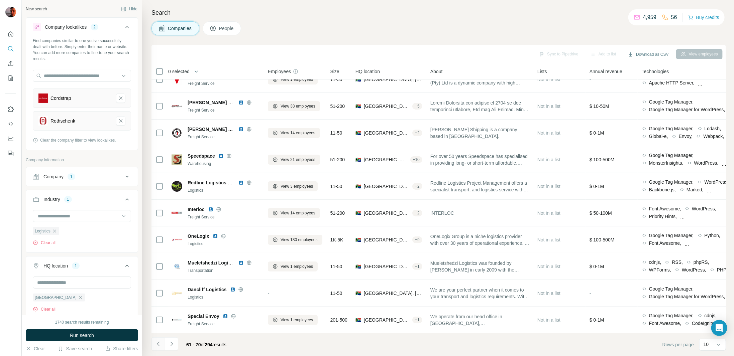
click at [159, 346] on icon "Navigate to previous page" at bounding box center [158, 344] width 7 height 7
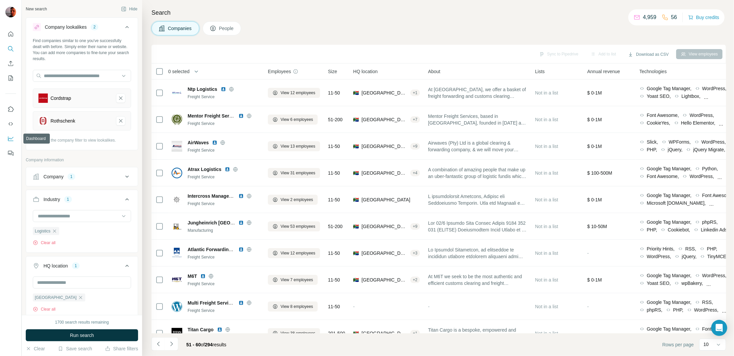
click at [11, 138] on icon "Dashboard" at bounding box center [10, 138] width 7 height 7
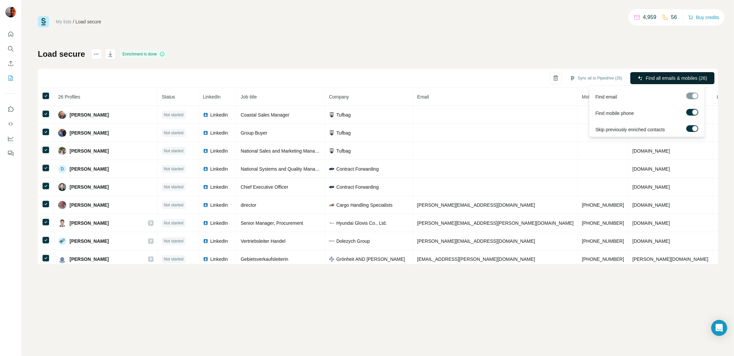
click at [689, 78] on span "Find all emails & mobiles (26)" at bounding box center [676, 78] width 62 height 7
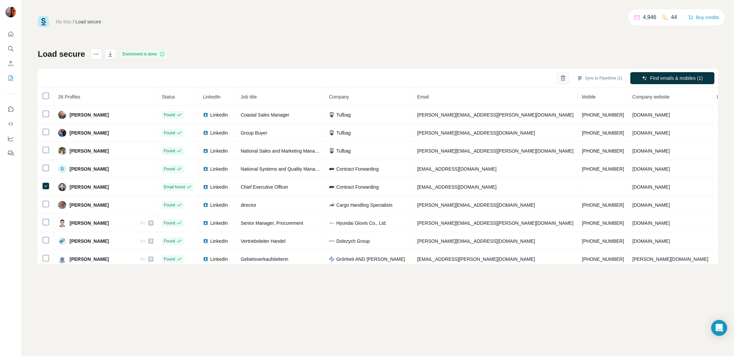
click at [562, 78] on icon "button" at bounding box center [563, 78] width 7 height 7
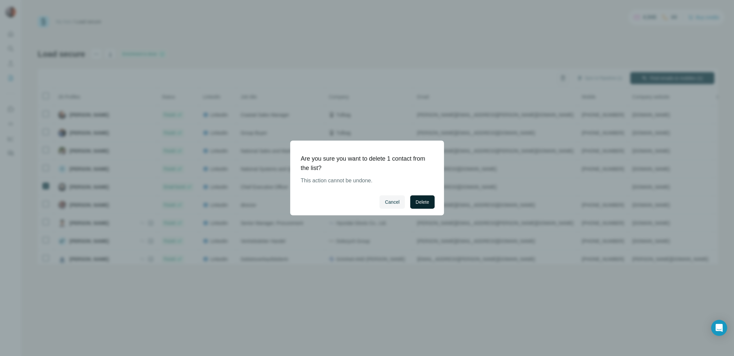
click at [428, 199] on span "Delete" at bounding box center [421, 202] width 13 height 7
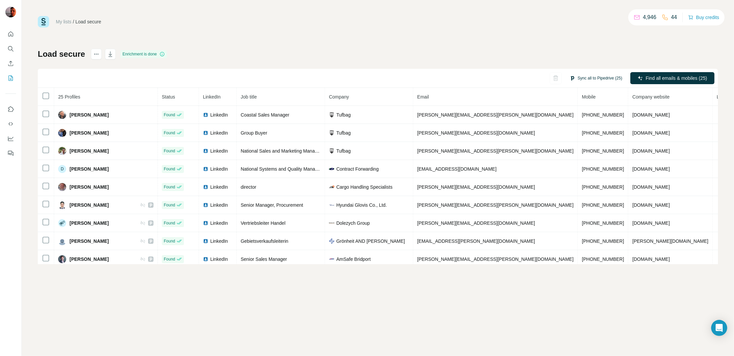
click at [608, 77] on button "Sync all to Pipedrive (25)" at bounding box center [596, 78] width 62 height 10
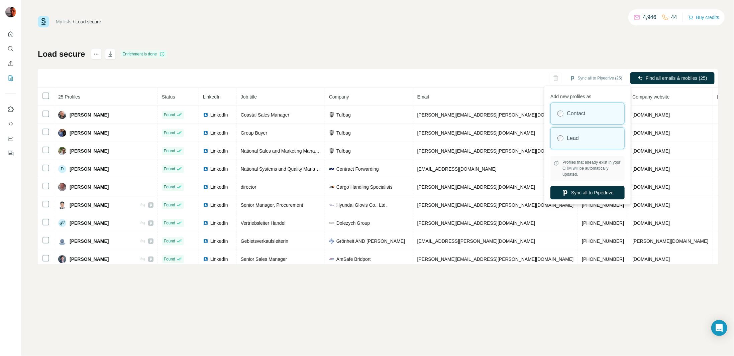
click at [567, 138] on label "Lead" at bounding box center [573, 138] width 12 height 8
click at [505, 22] on div "My lists / Load secure 4,946 44 Buy credits" at bounding box center [378, 21] width 680 height 11
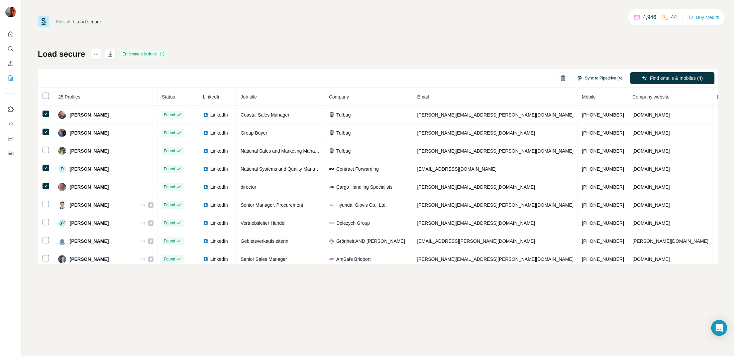
click at [606, 75] on button "Sync to Pipedrive (4)" at bounding box center [599, 78] width 54 height 10
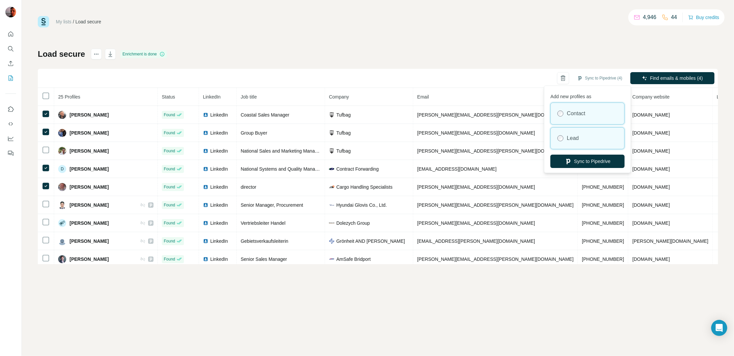
click at [581, 136] on div "Lead" at bounding box center [588, 138] width 74 height 21
click at [604, 158] on button "Sync to Pipedrive" at bounding box center [587, 161] width 74 height 13
